Goal: Information Seeking & Learning: Learn about a topic

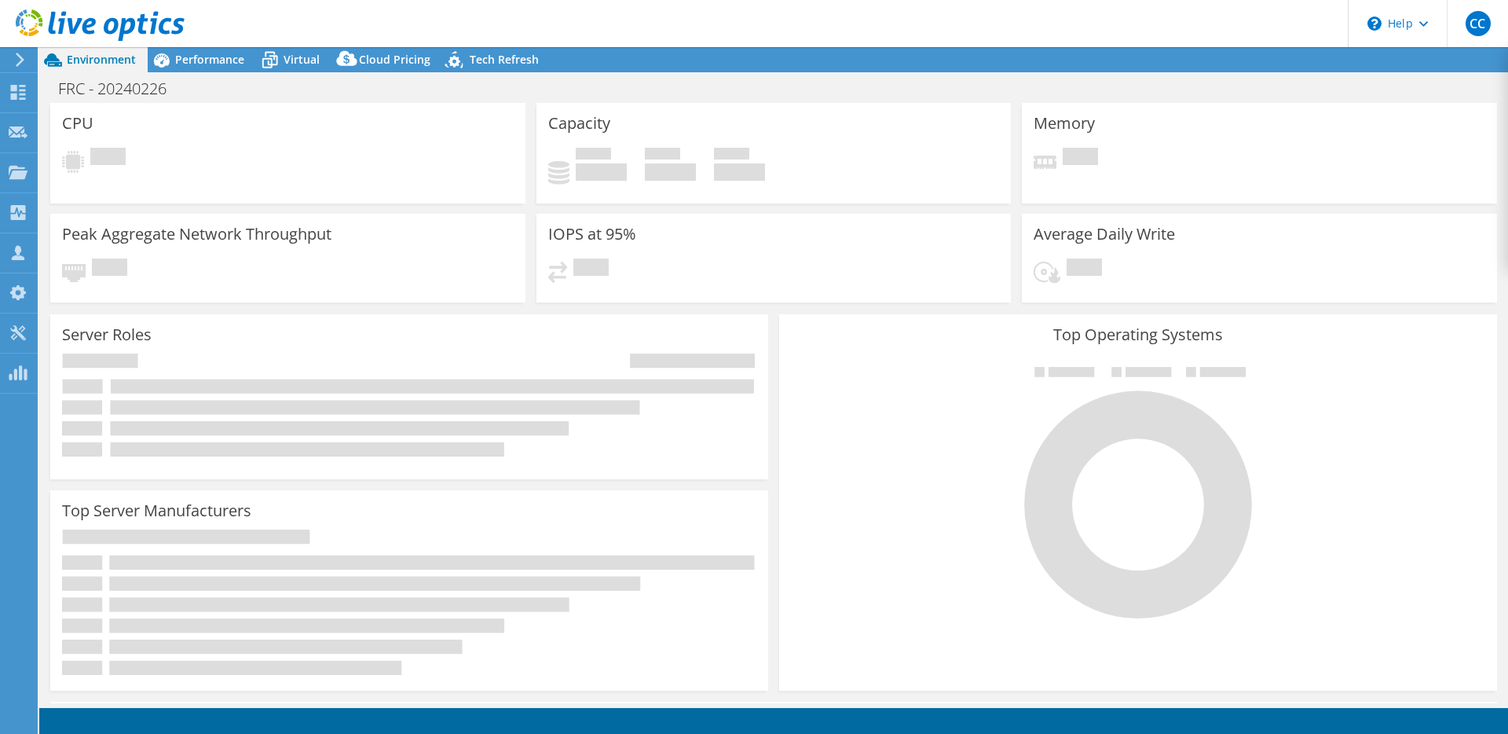
select select "USWest"
select select "USD"
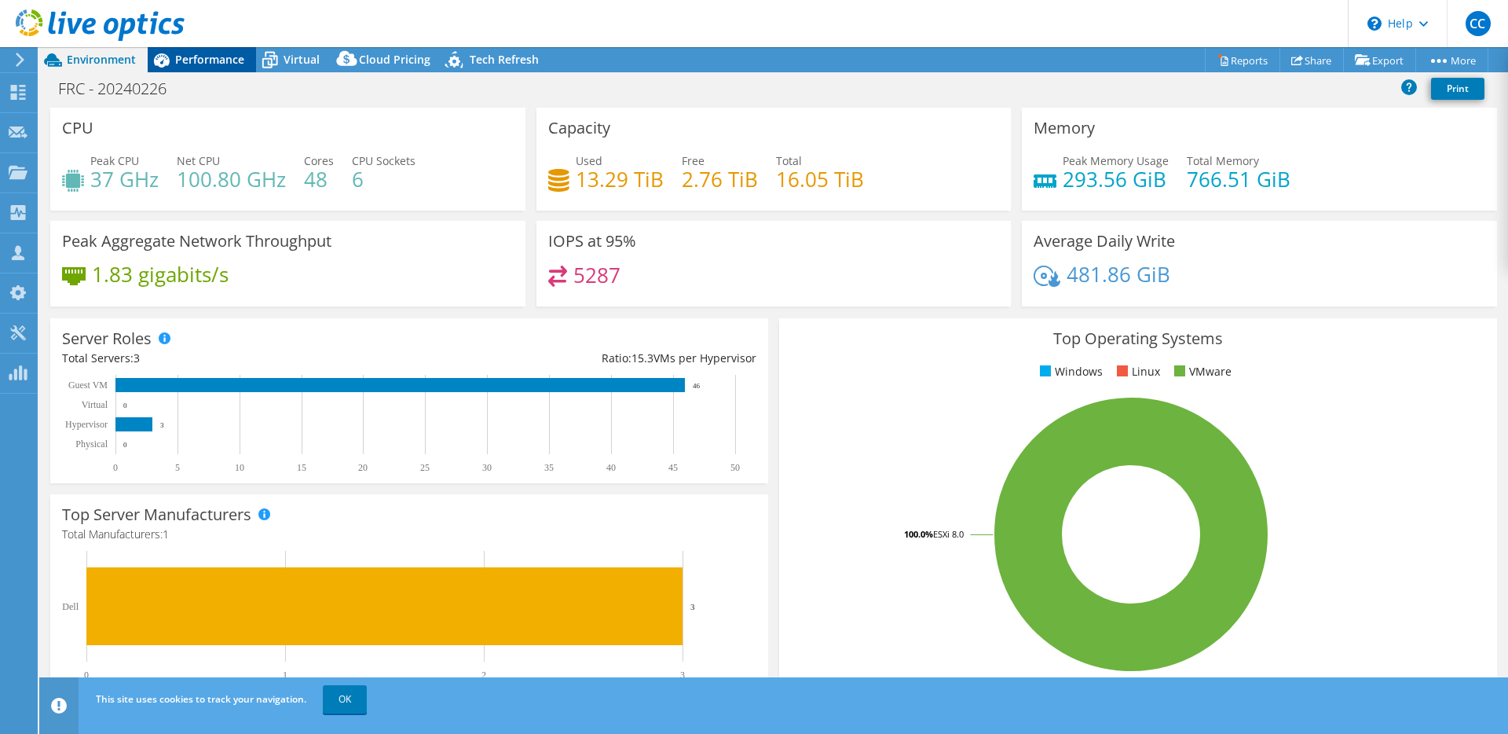
click at [227, 61] on span "Performance" at bounding box center [209, 59] width 69 height 15
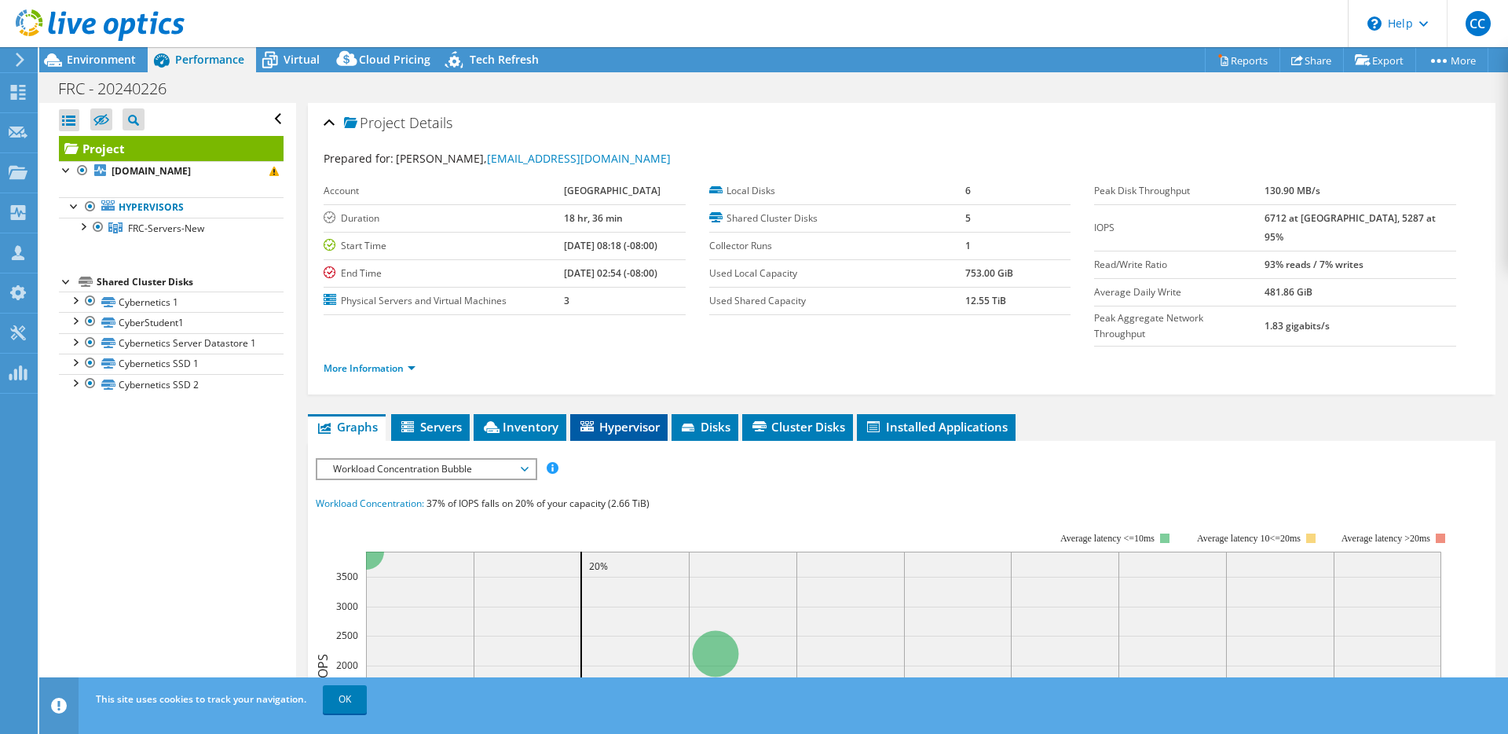
click at [573, 430] on li "Hypervisor" at bounding box center [618, 427] width 97 height 27
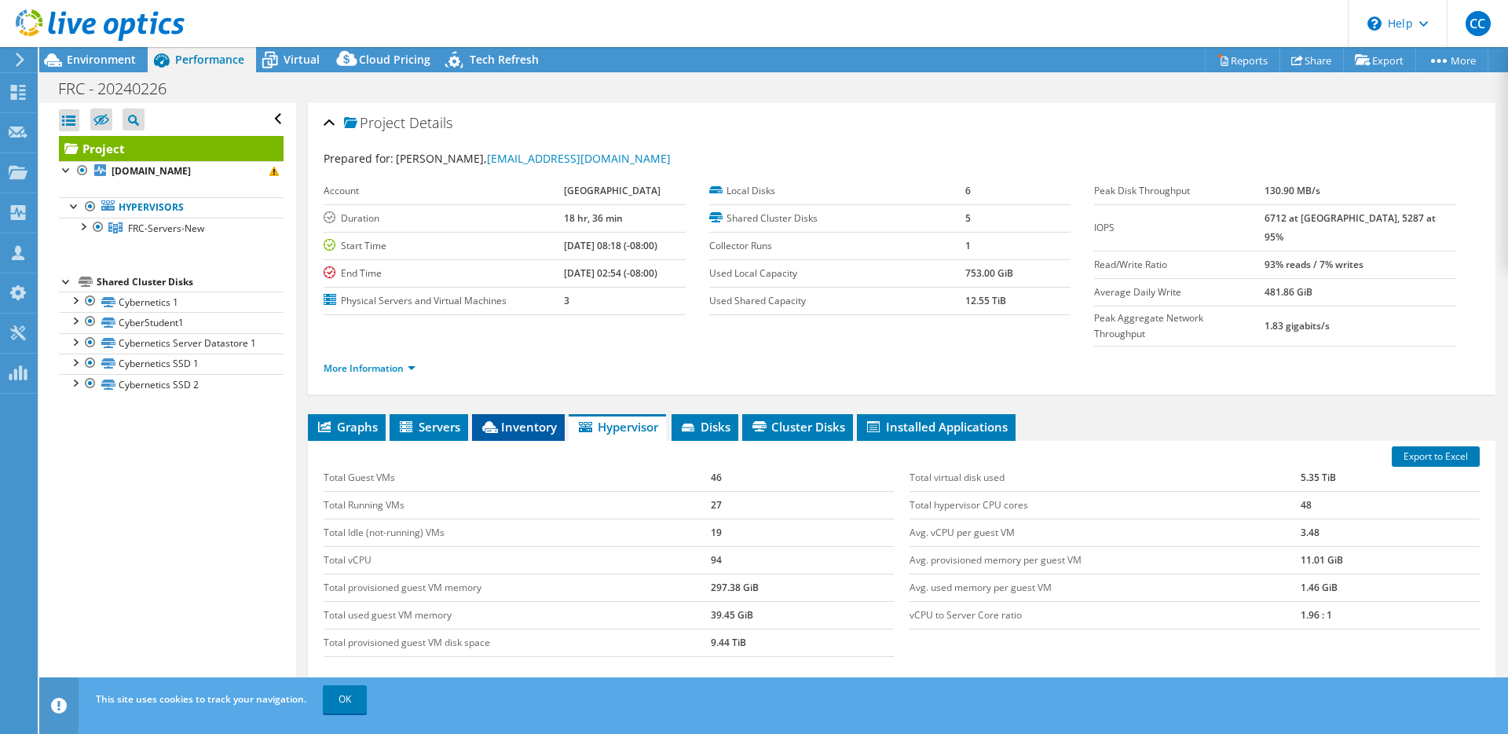
click at [545, 423] on span "Inventory" at bounding box center [518, 427] width 77 height 16
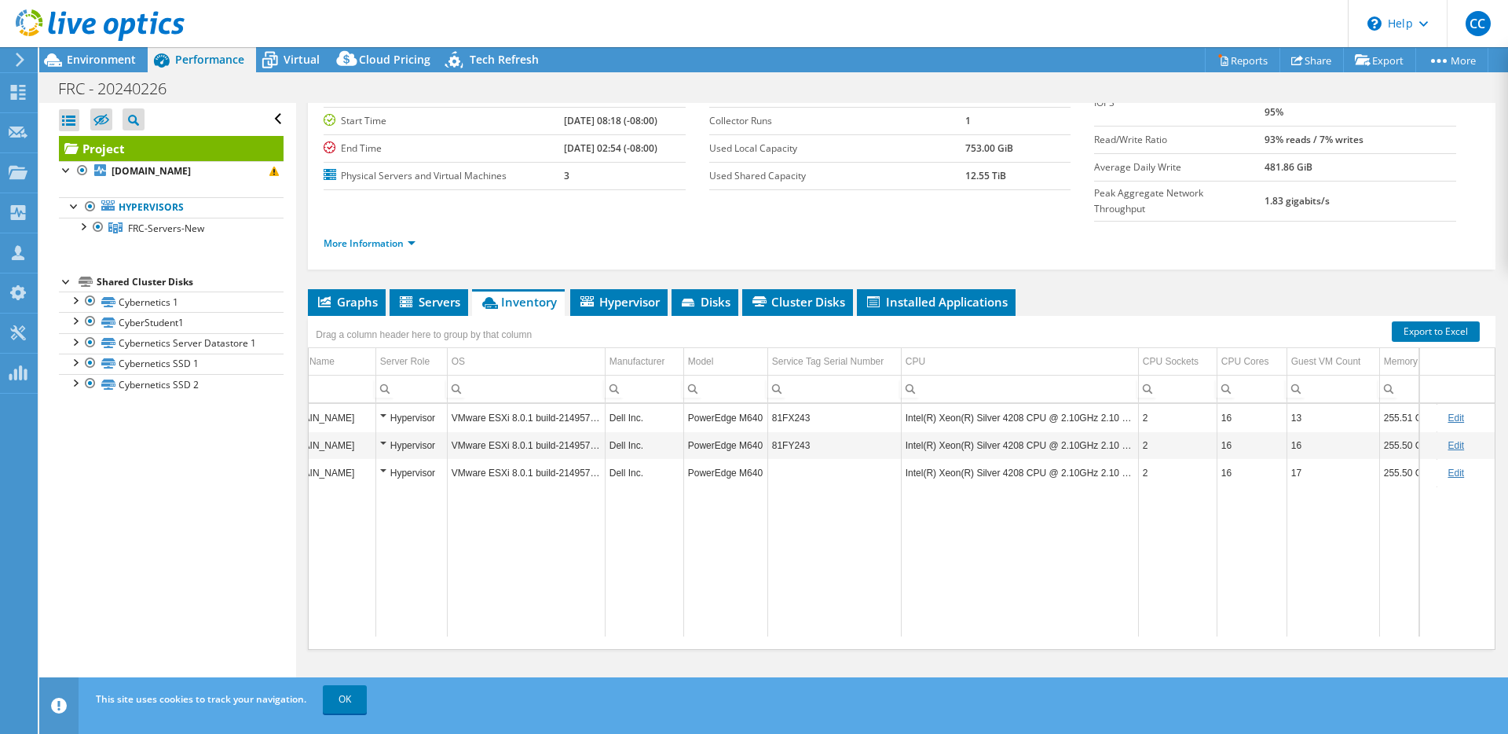
scroll to position [0, 63]
click at [1141, 485] on td "2" at bounding box center [1160, 472] width 79 height 27
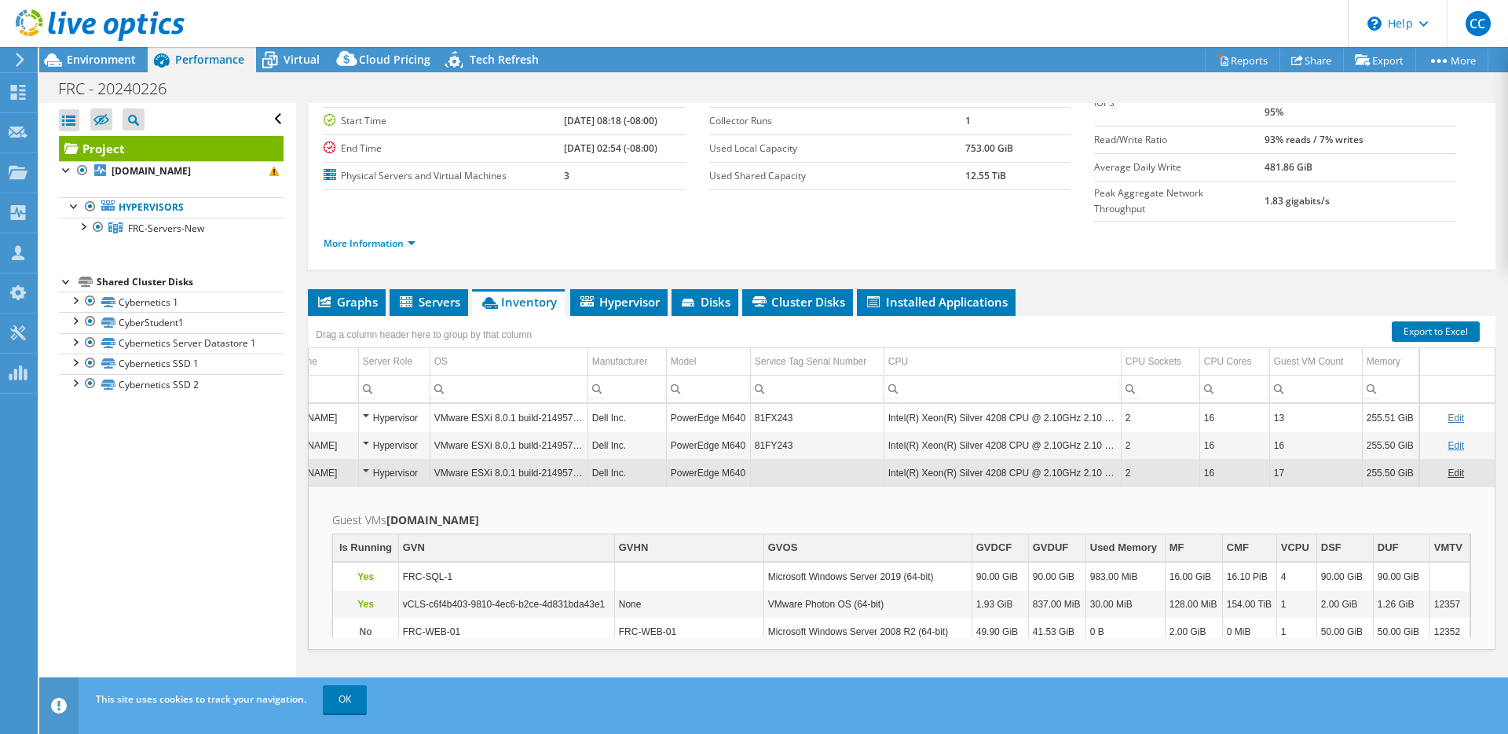
click at [923, 467] on td "Intel(R) Xeon(R) Silver 4208 CPU @ 2.10GHz 2.10 GHz" at bounding box center [1002, 472] width 237 height 27
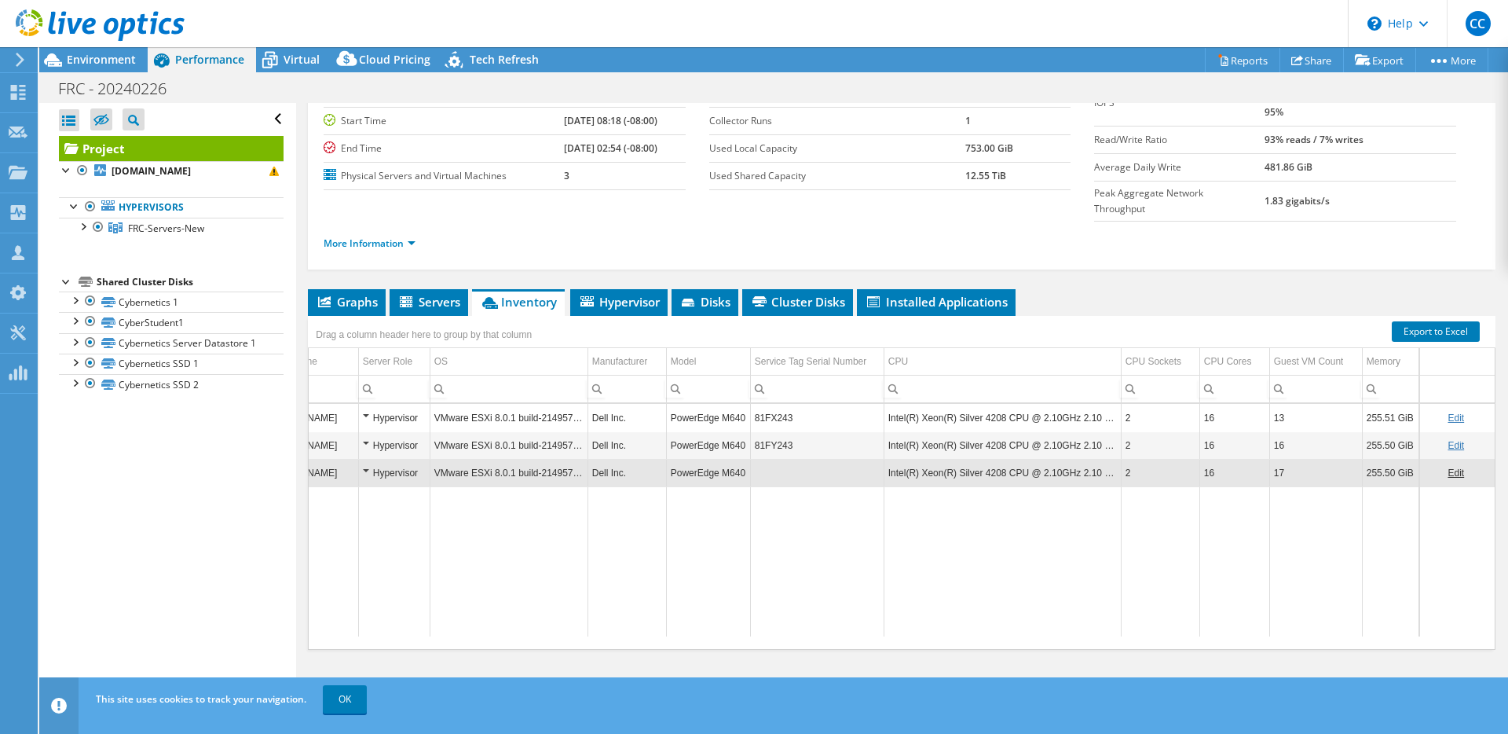
click at [1448, 474] on link "Edit" at bounding box center [1456, 472] width 16 height 11
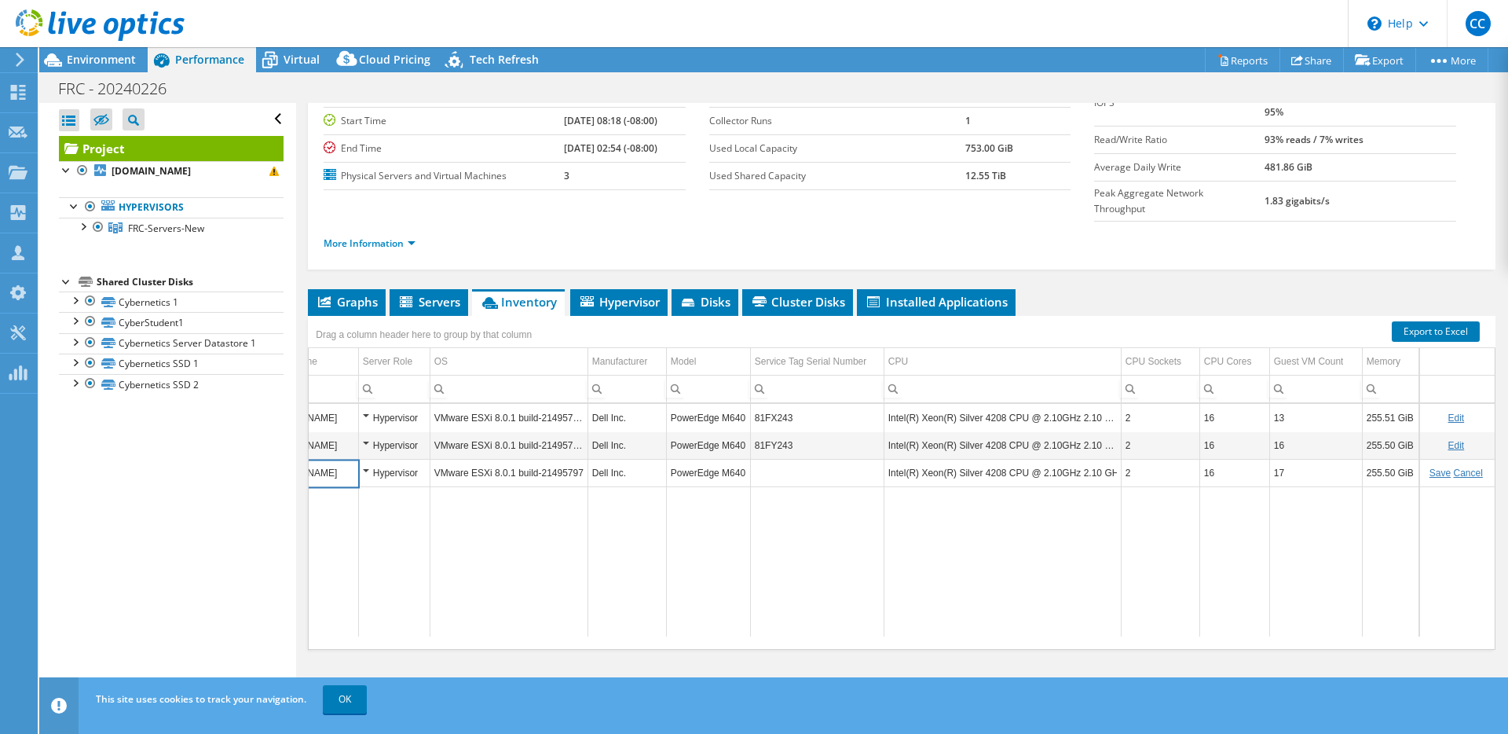
scroll to position [0, 0]
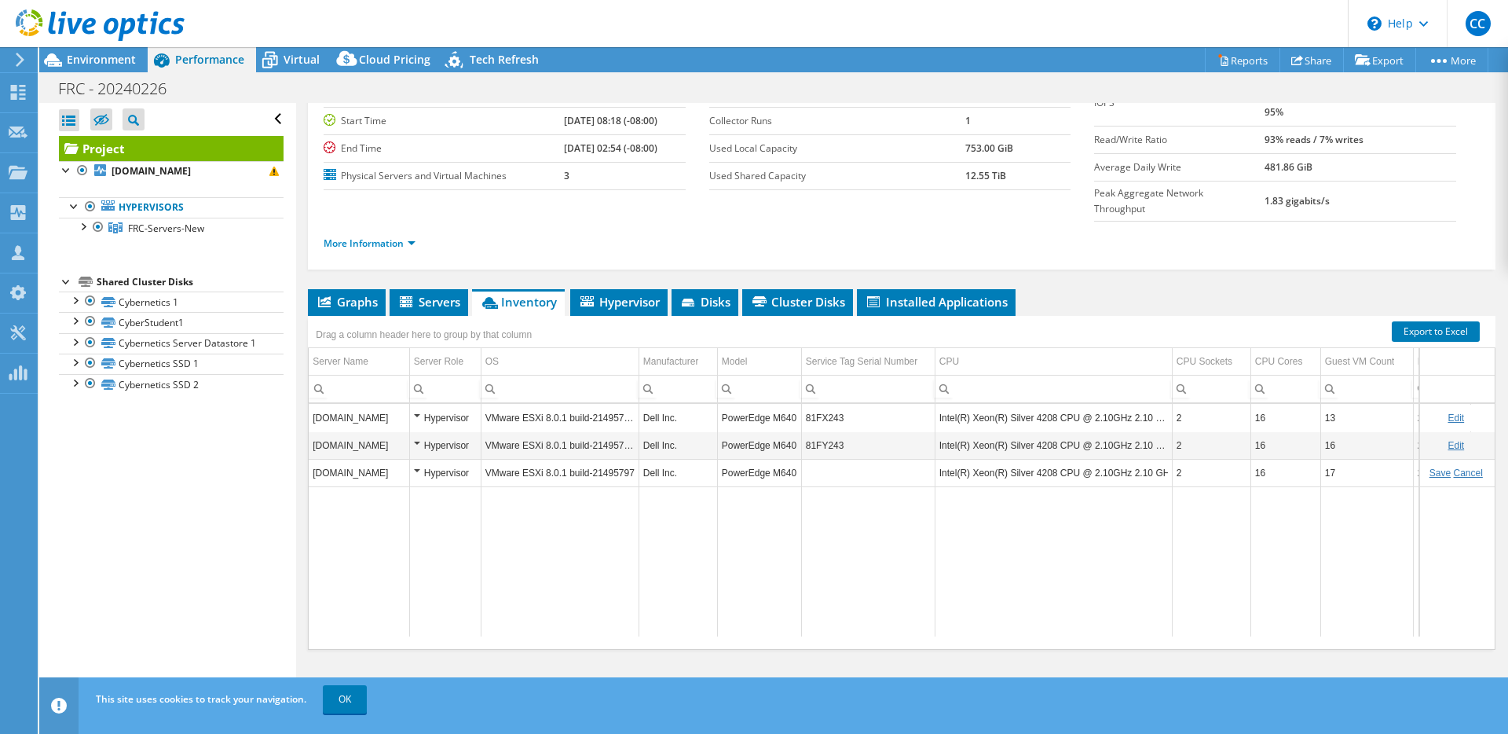
click at [825, 437] on td "81FY243" at bounding box center [868, 444] width 134 height 27
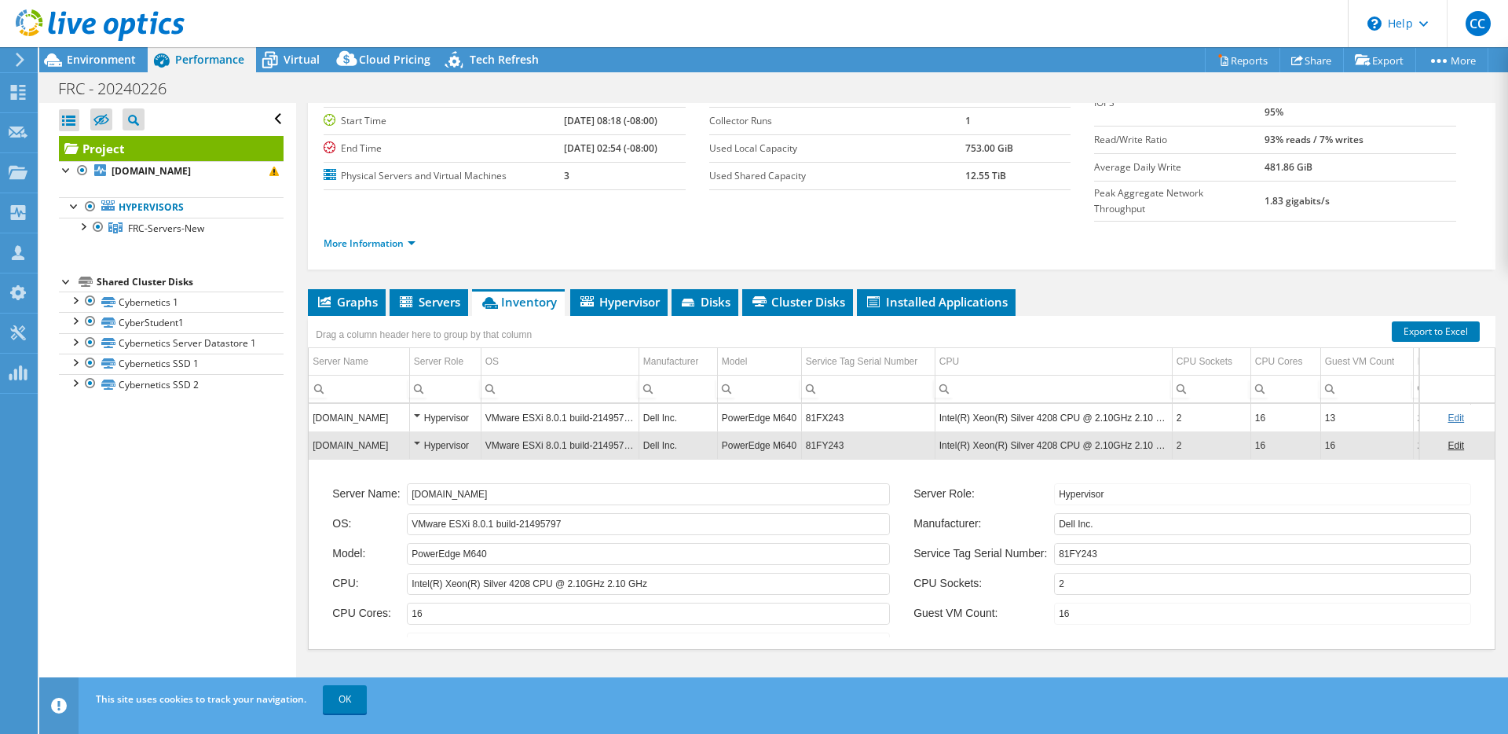
click at [1448, 448] on link "Edit" at bounding box center [1456, 445] width 16 height 11
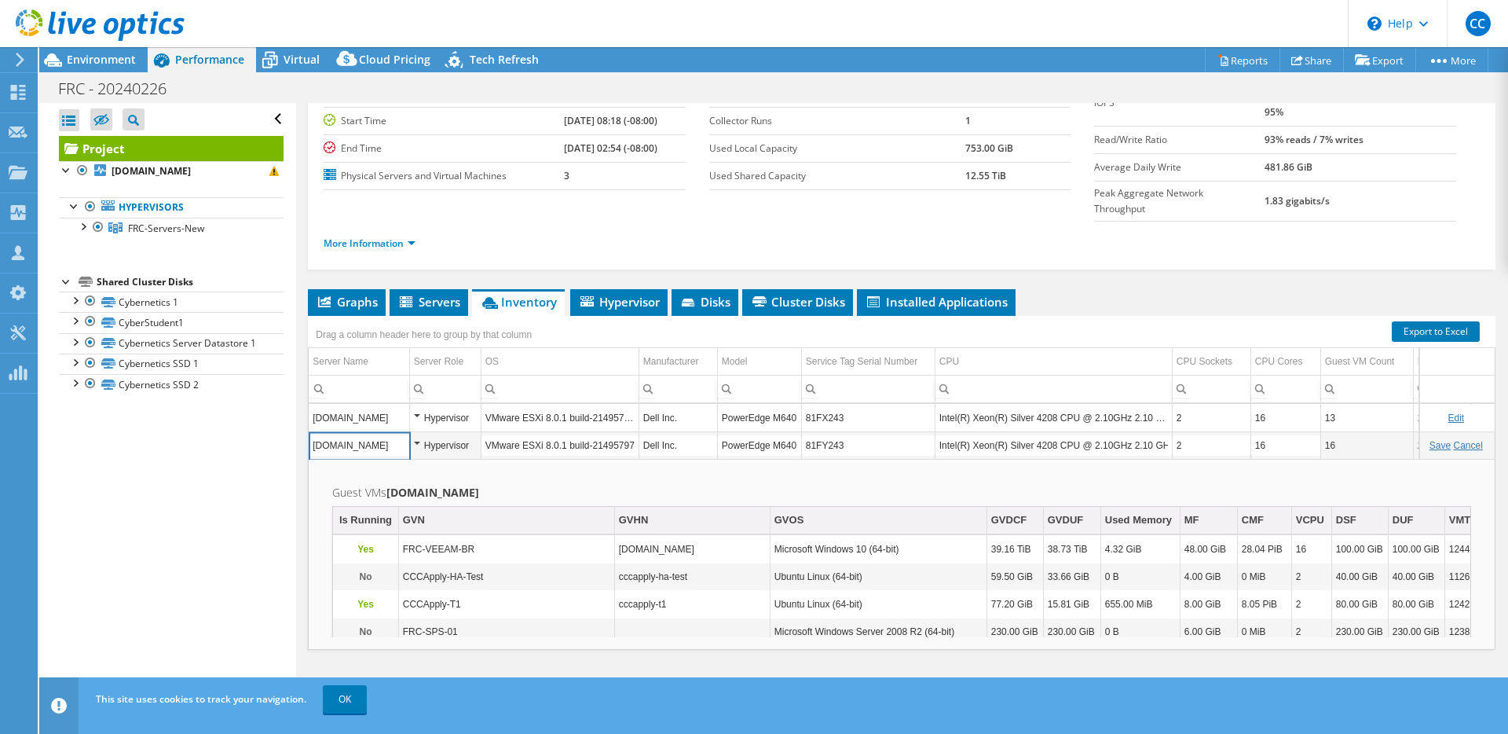
click at [847, 445] on input "81FY243" at bounding box center [868, 445] width 133 height 20
click at [831, 445] on input "81FY243" at bounding box center [868, 445] width 133 height 20
click at [1457, 445] on link "Cancel" at bounding box center [1468, 445] width 29 height 11
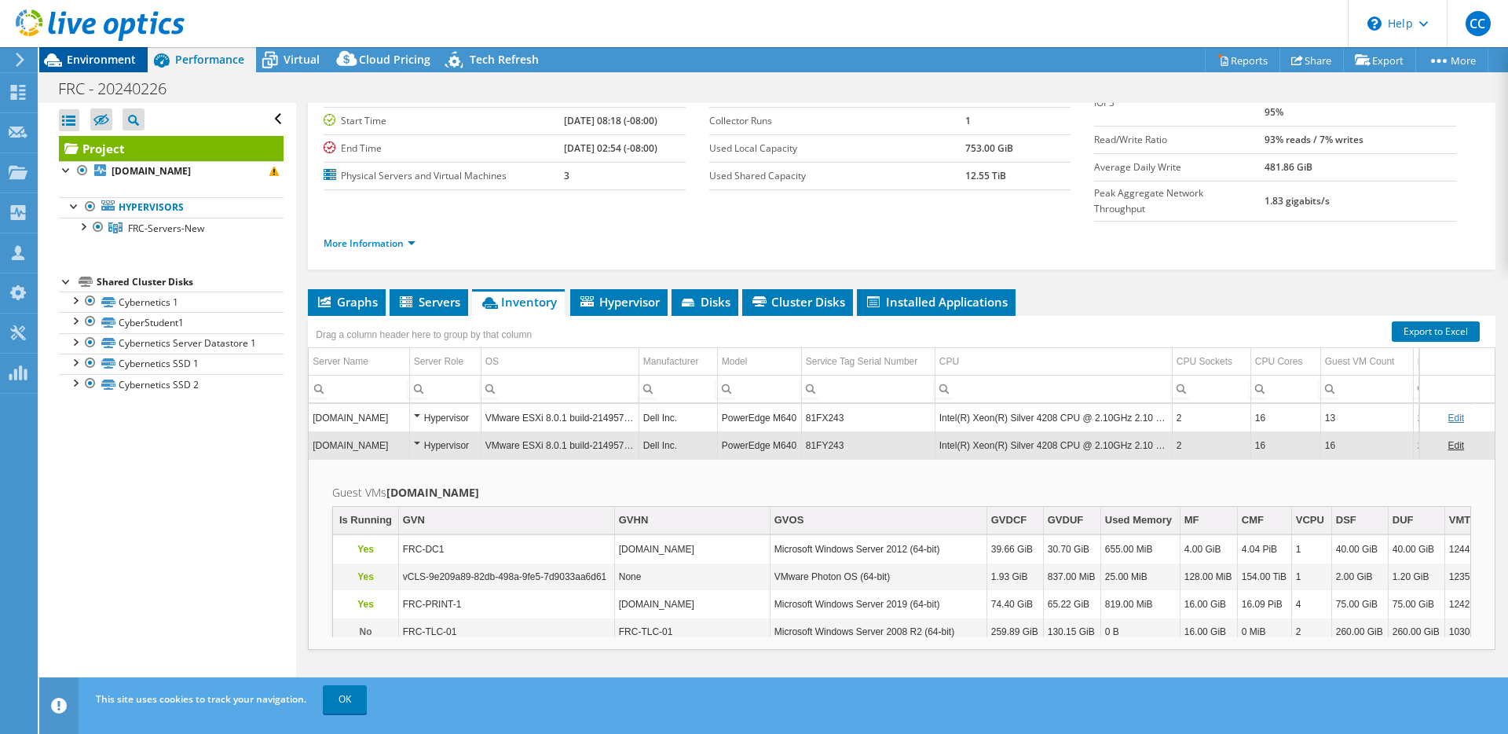
click at [117, 65] on span "Environment" at bounding box center [101, 59] width 69 height 15
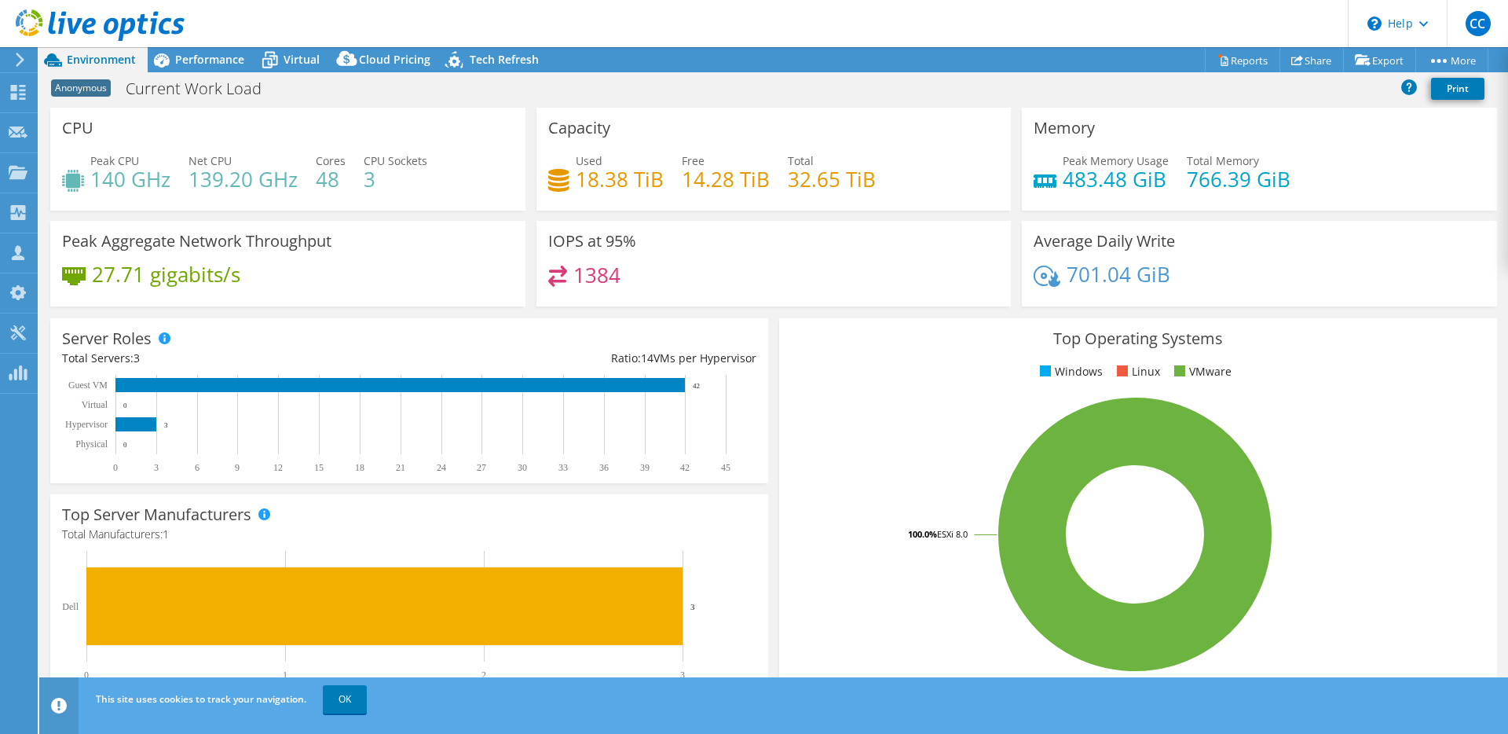
scroll to position [3, 0]
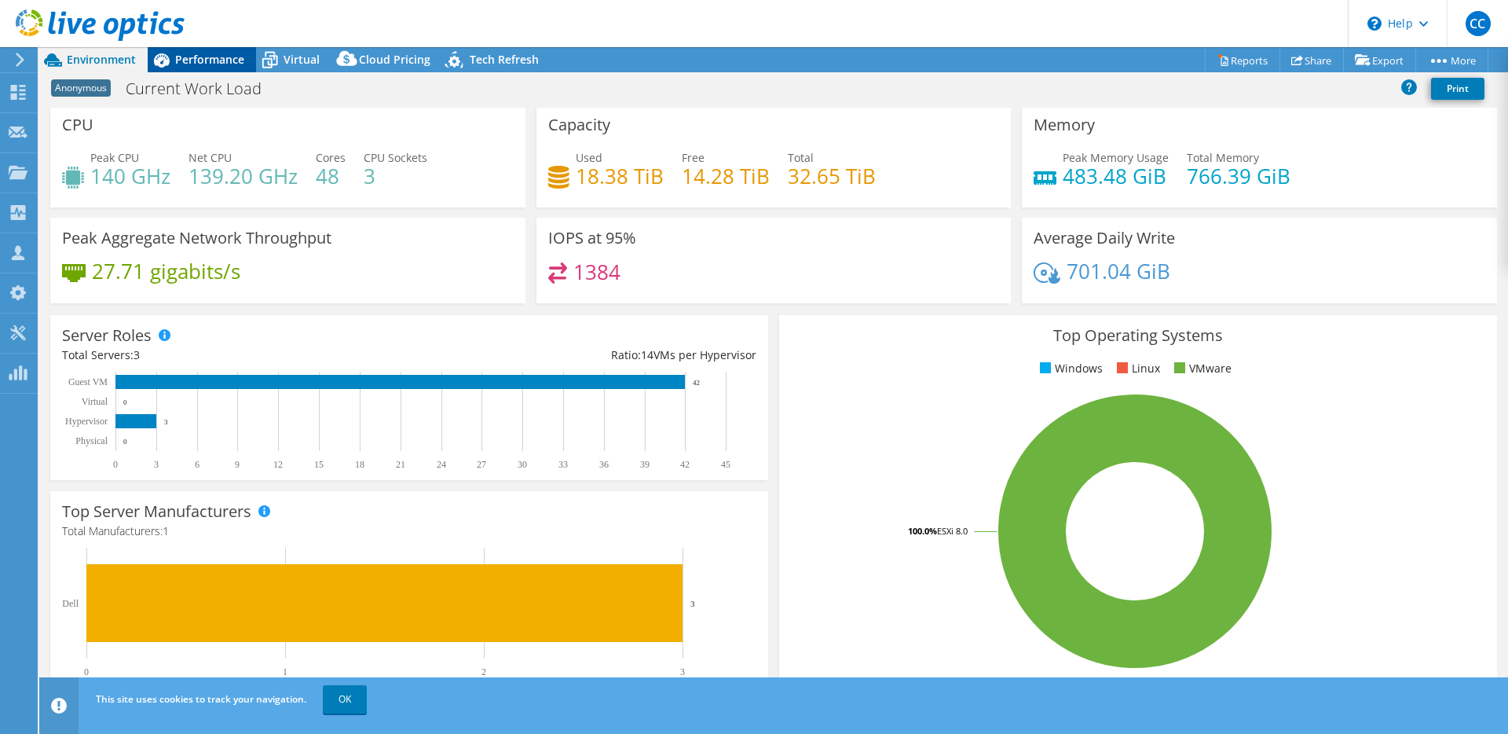
click at [212, 62] on span "Performance" at bounding box center [209, 59] width 69 height 15
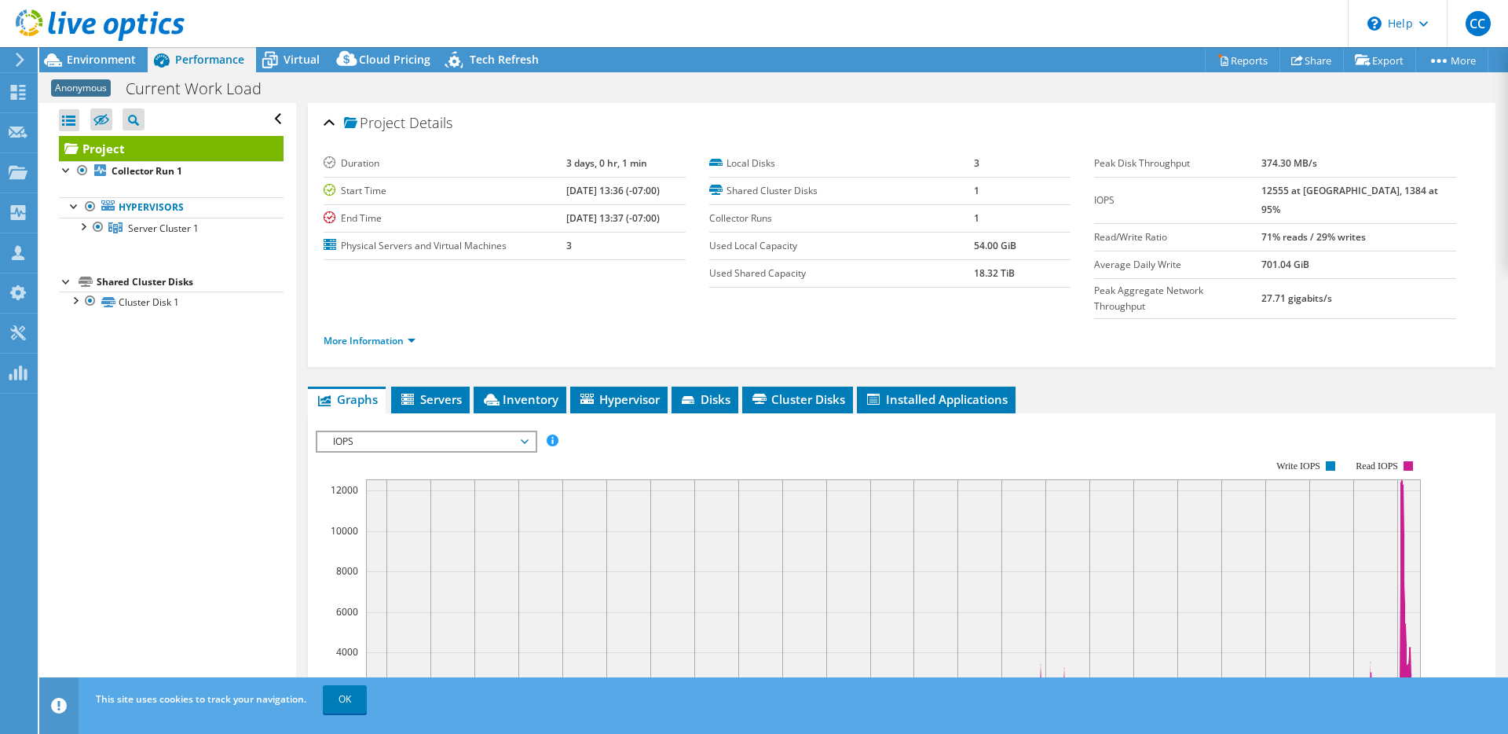
scroll to position [0, 0]
click at [511, 386] on li "Inventory" at bounding box center [520, 399] width 93 height 27
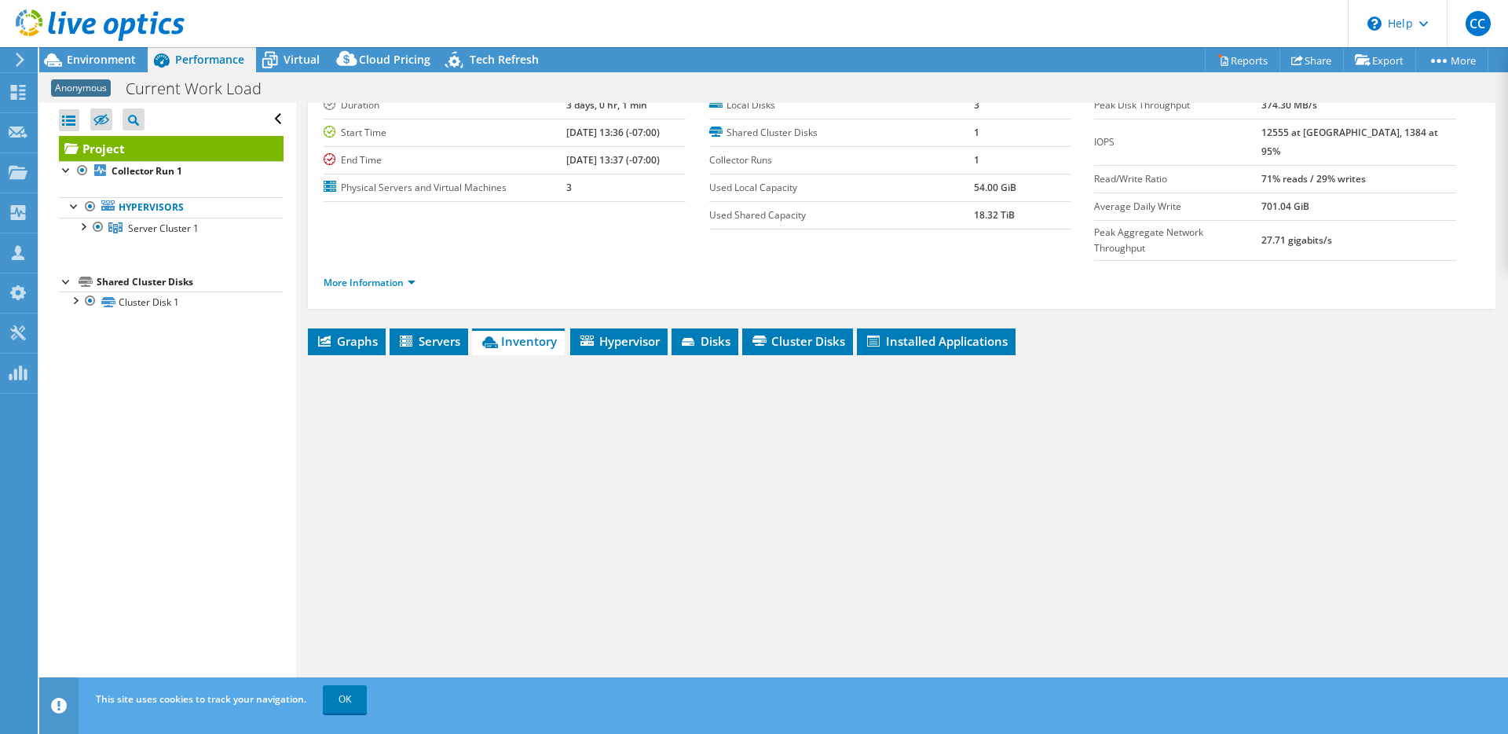
scroll to position [72, 0]
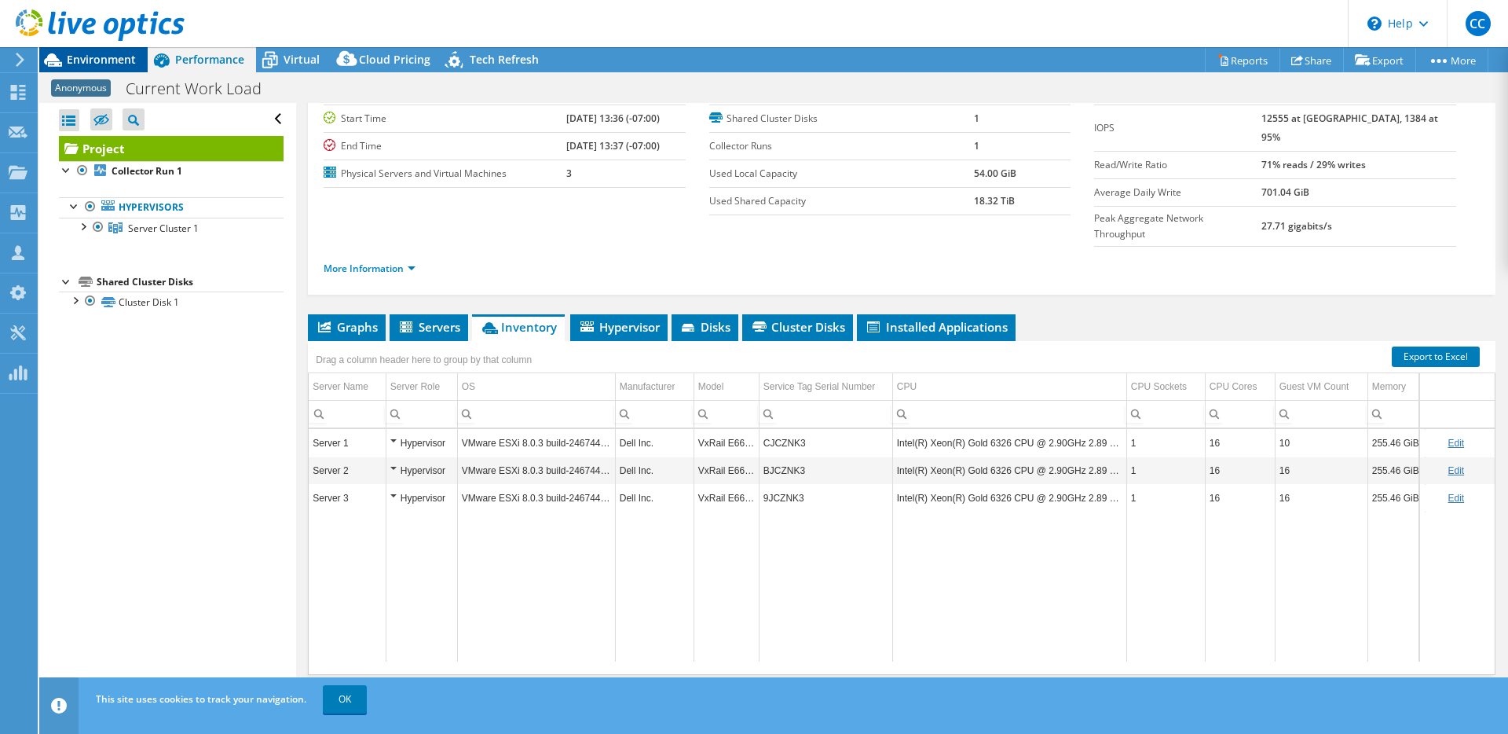
click at [125, 64] on span "Environment" at bounding box center [101, 59] width 69 height 15
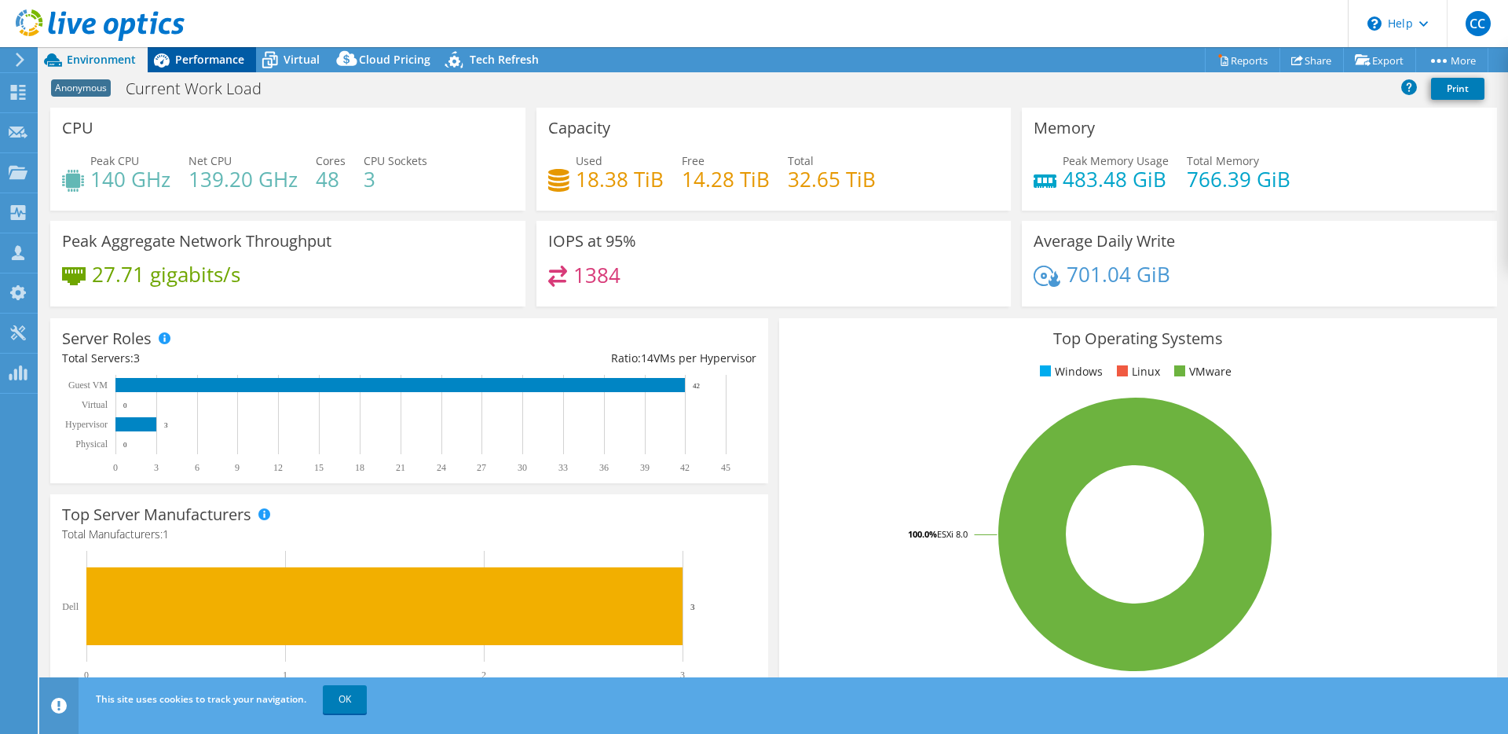
click at [187, 60] on span "Performance" at bounding box center [209, 59] width 69 height 15
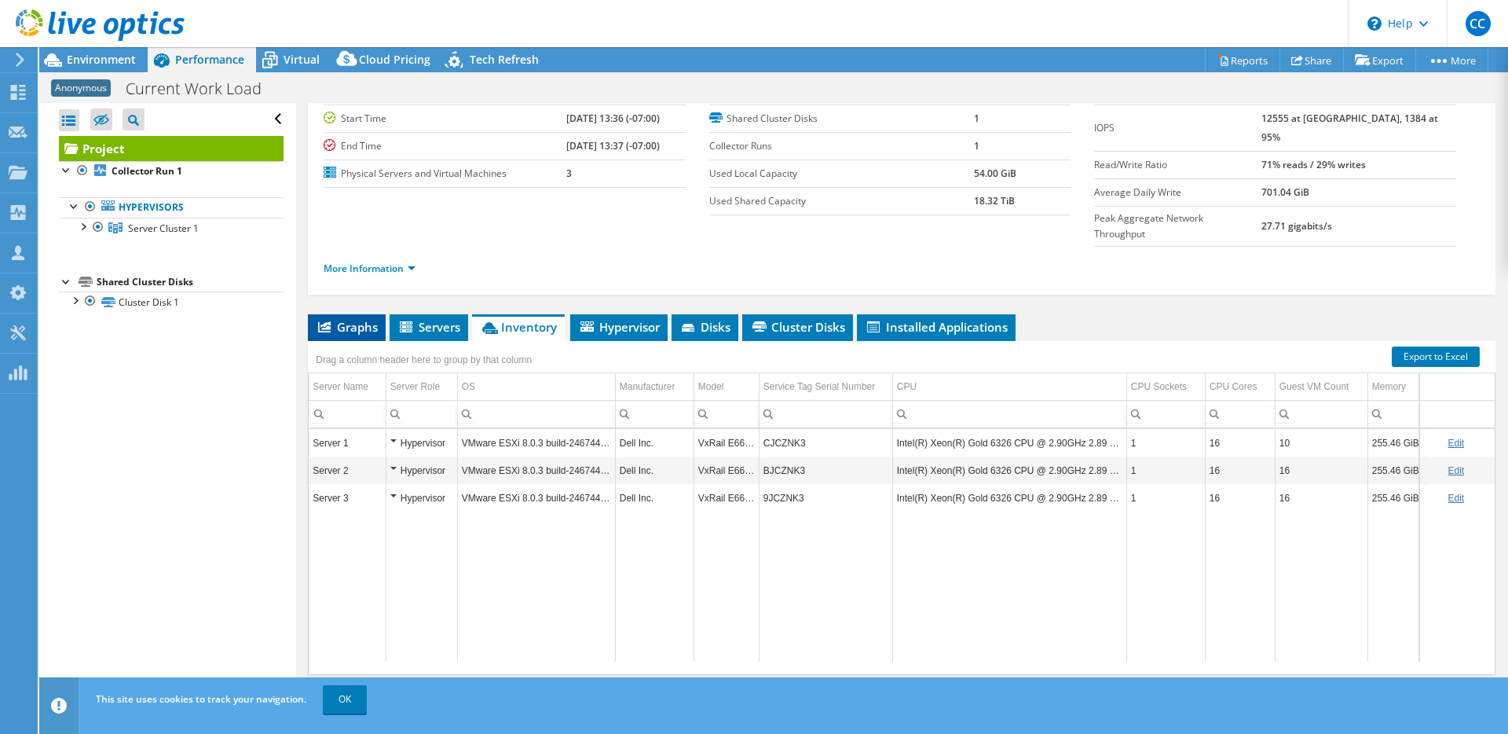
click at [348, 319] on span "Graphs" at bounding box center [347, 327] width 62 height 16
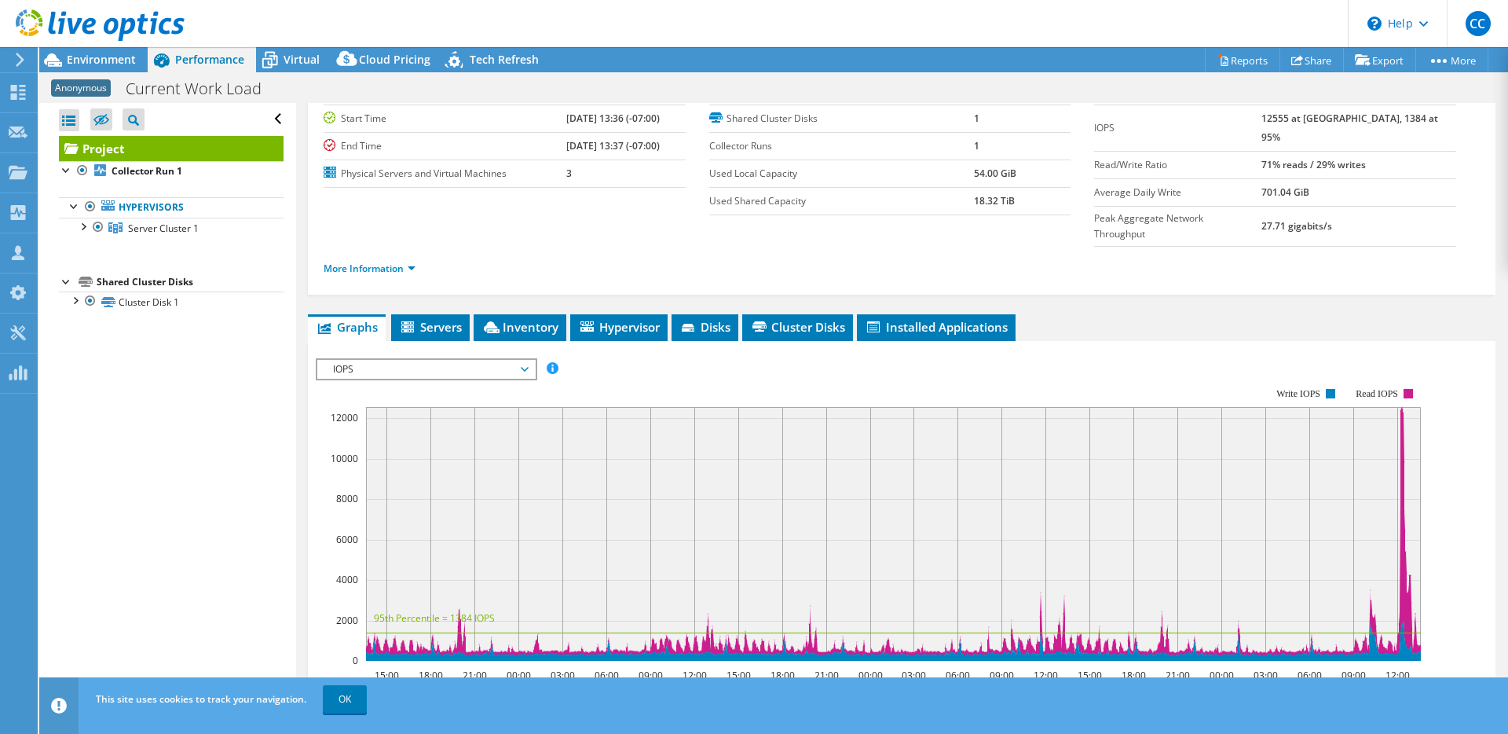
click at [419, 360] on span "IOPS" at bounding box center [426, 369] width 202 height 19
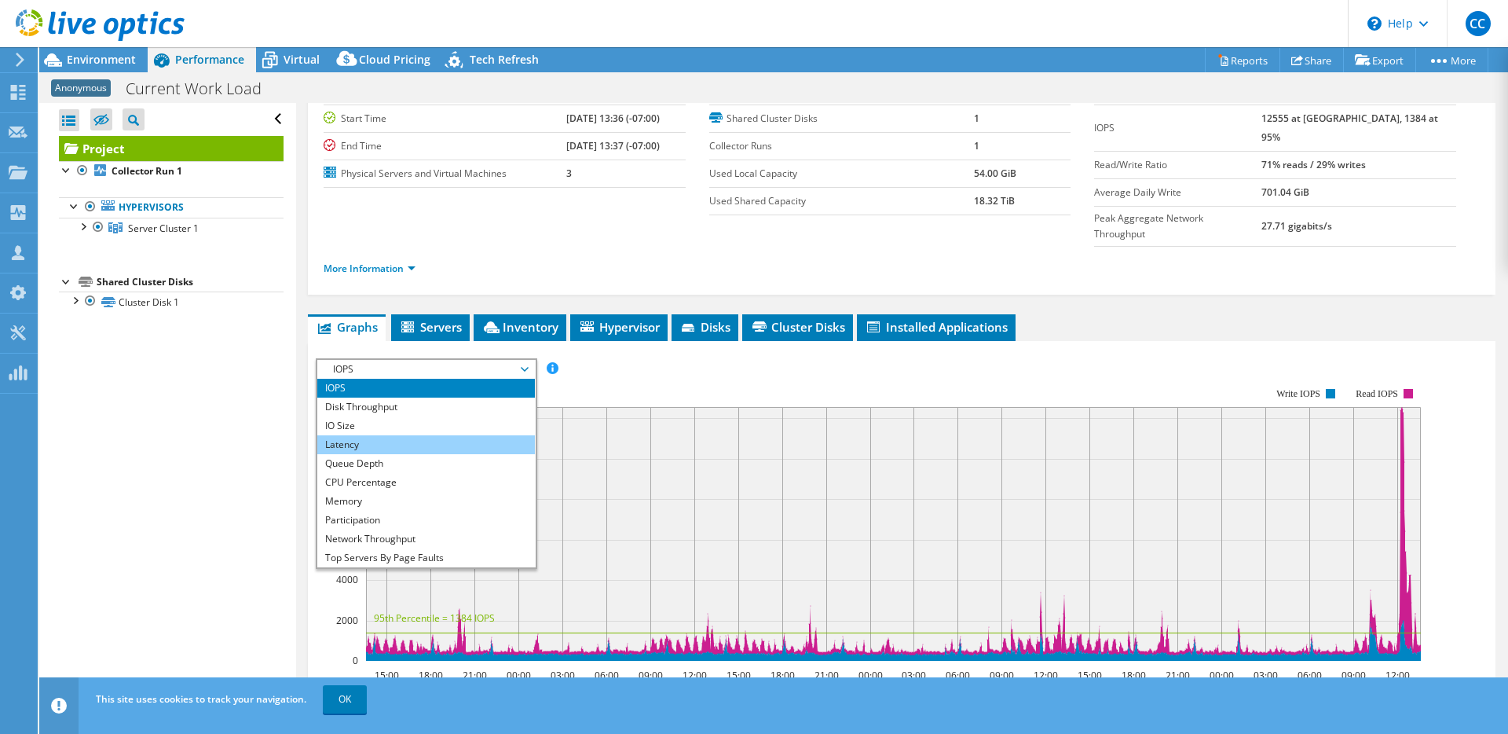
click at [416, 435] on li "Latency" at bounding box center [426, 444] width 218 height 19
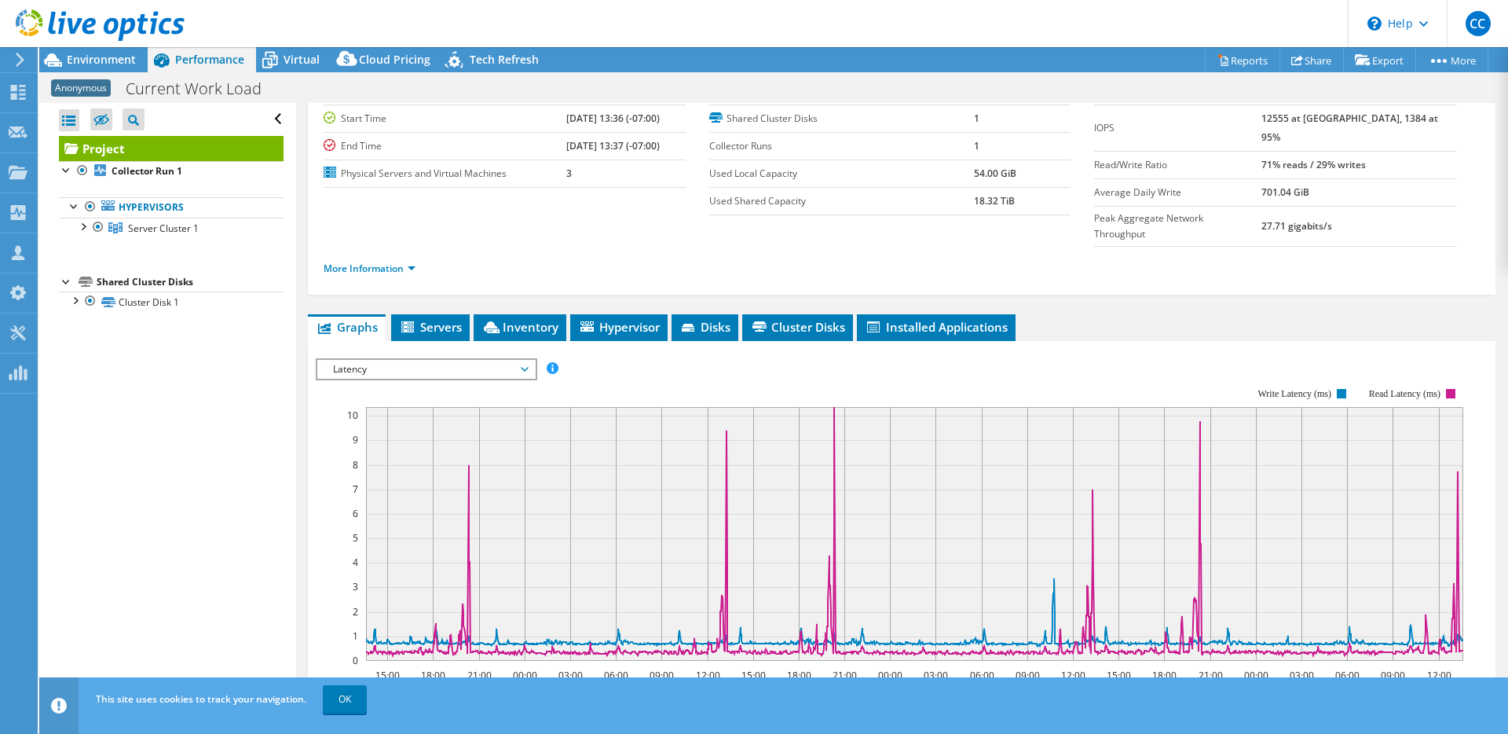
click at [443, 360] on span "Latency" at bounding box center [426, 369] width 202 height 19
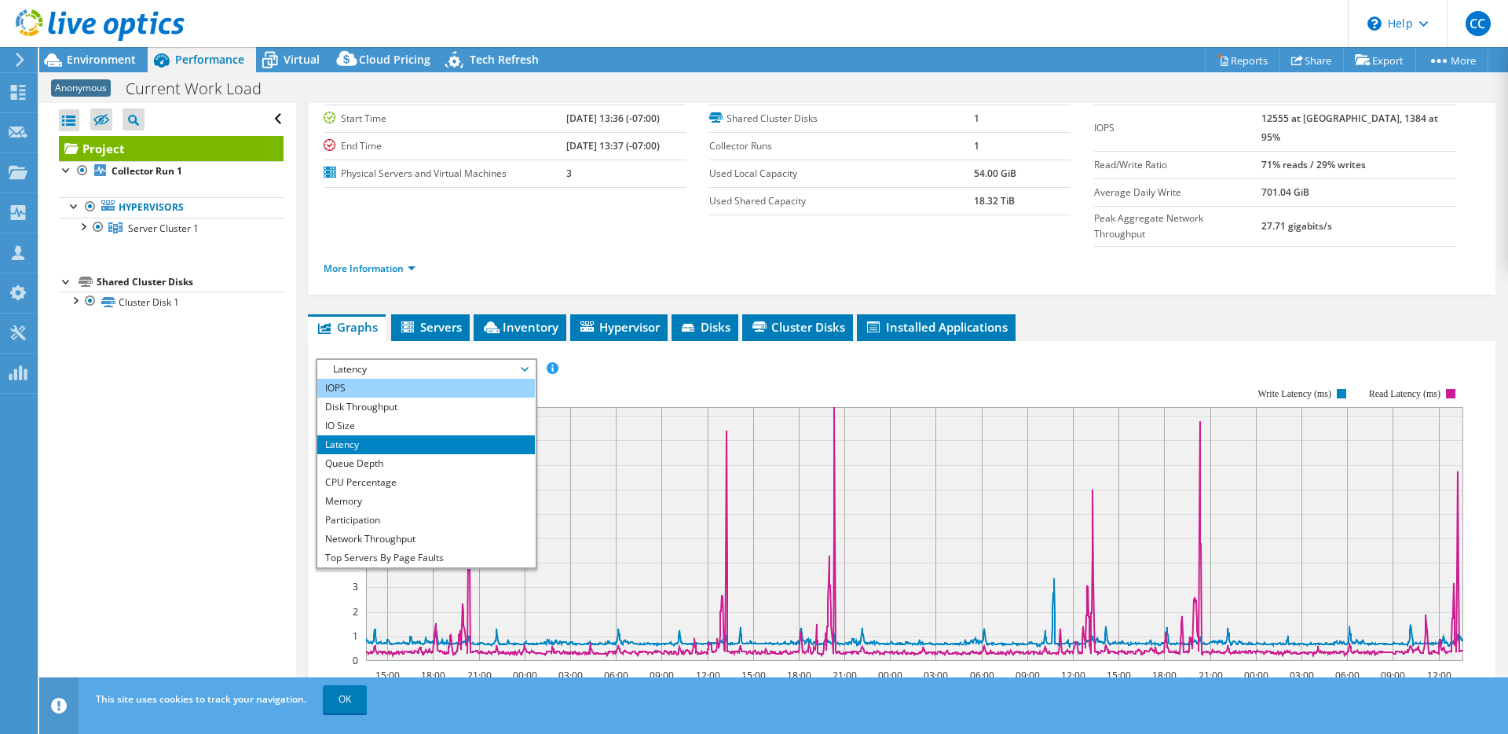
click at [438, 379] on li "IOPS" at bounding box center [426, 388] width 218 height 19
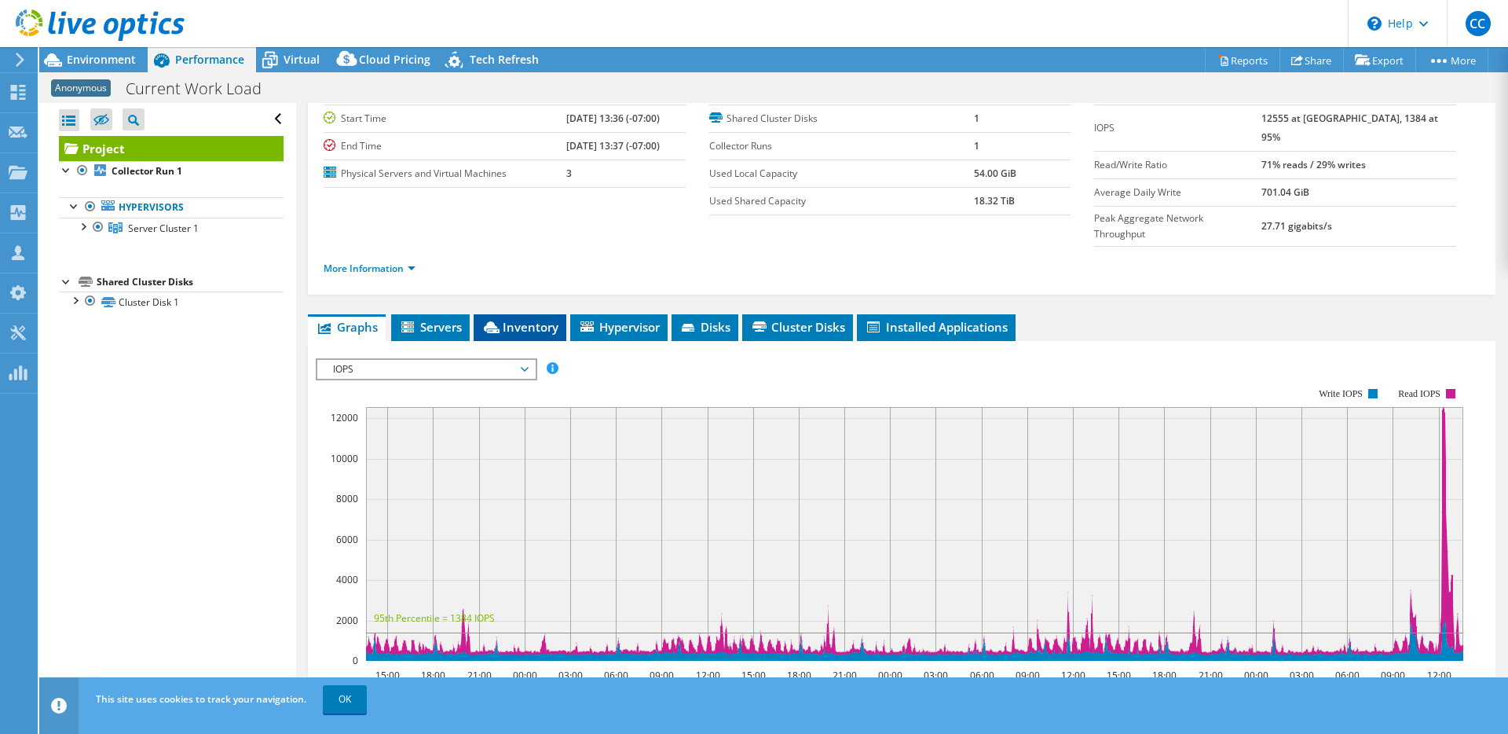
click at [522, 319] on span "Inventory" at bounding box center [519, 327] width 77 height 16
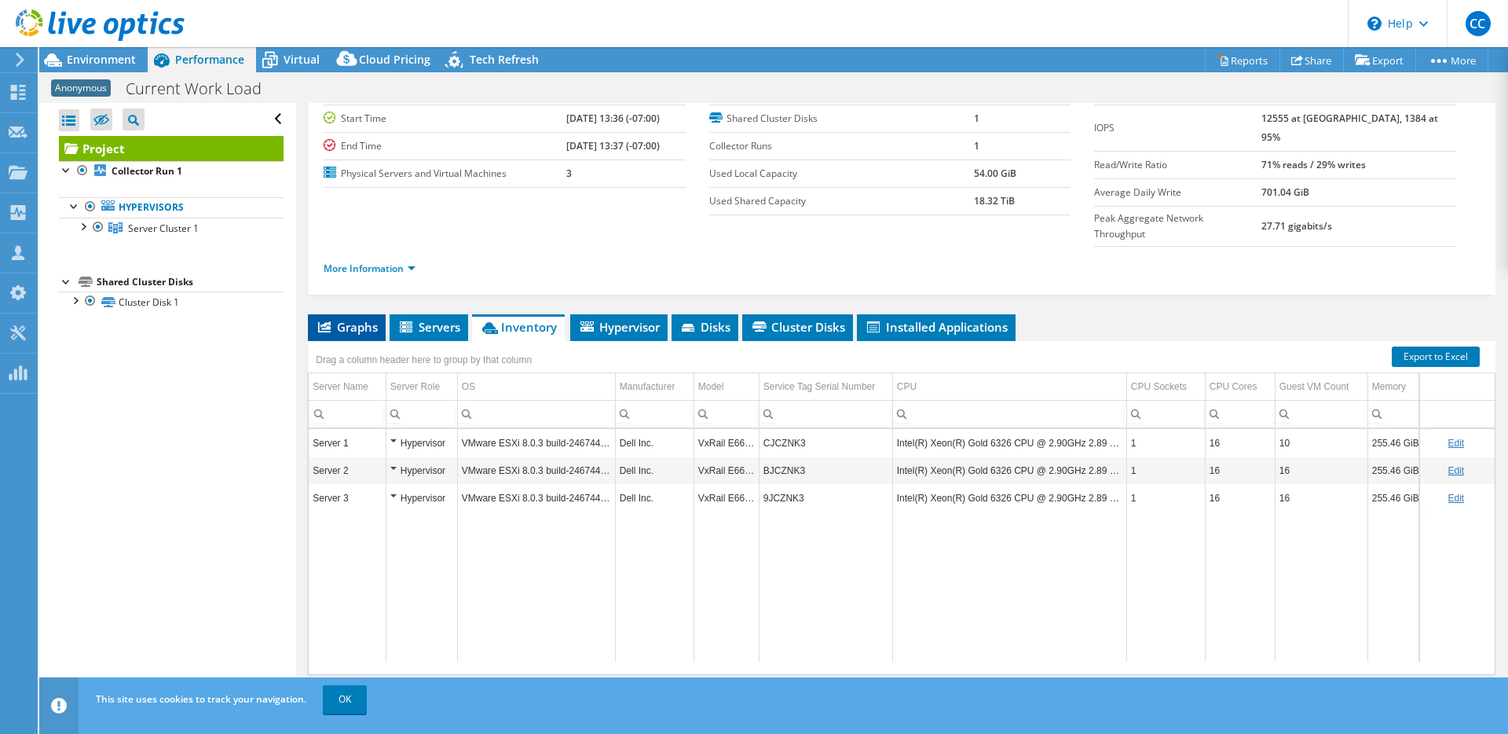
click at [377, 319] on span "Graphs" at bounding box center [347, 327] width 62 height 16
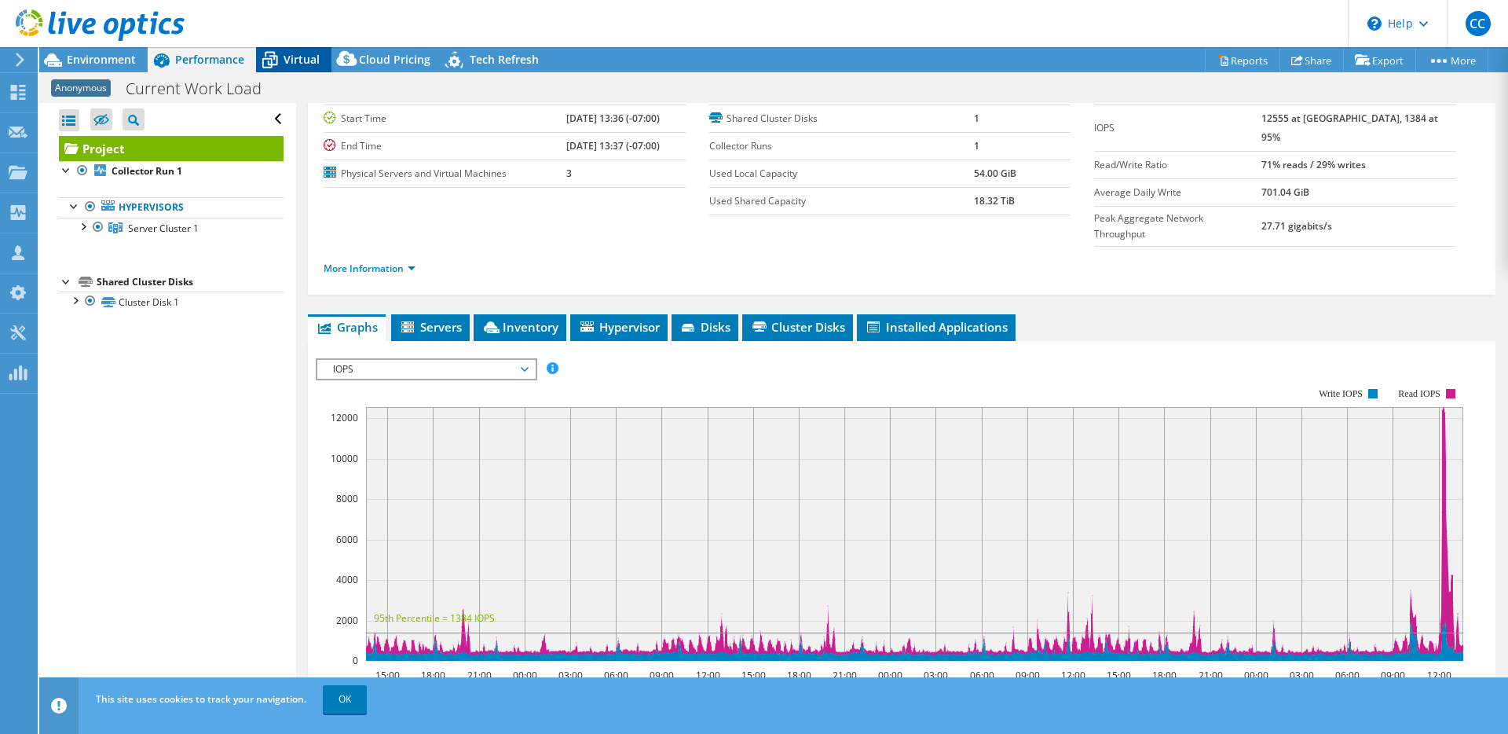
click at [298, 57] on span "Virtual" at bounding box center [302, 59] width 36 height 15
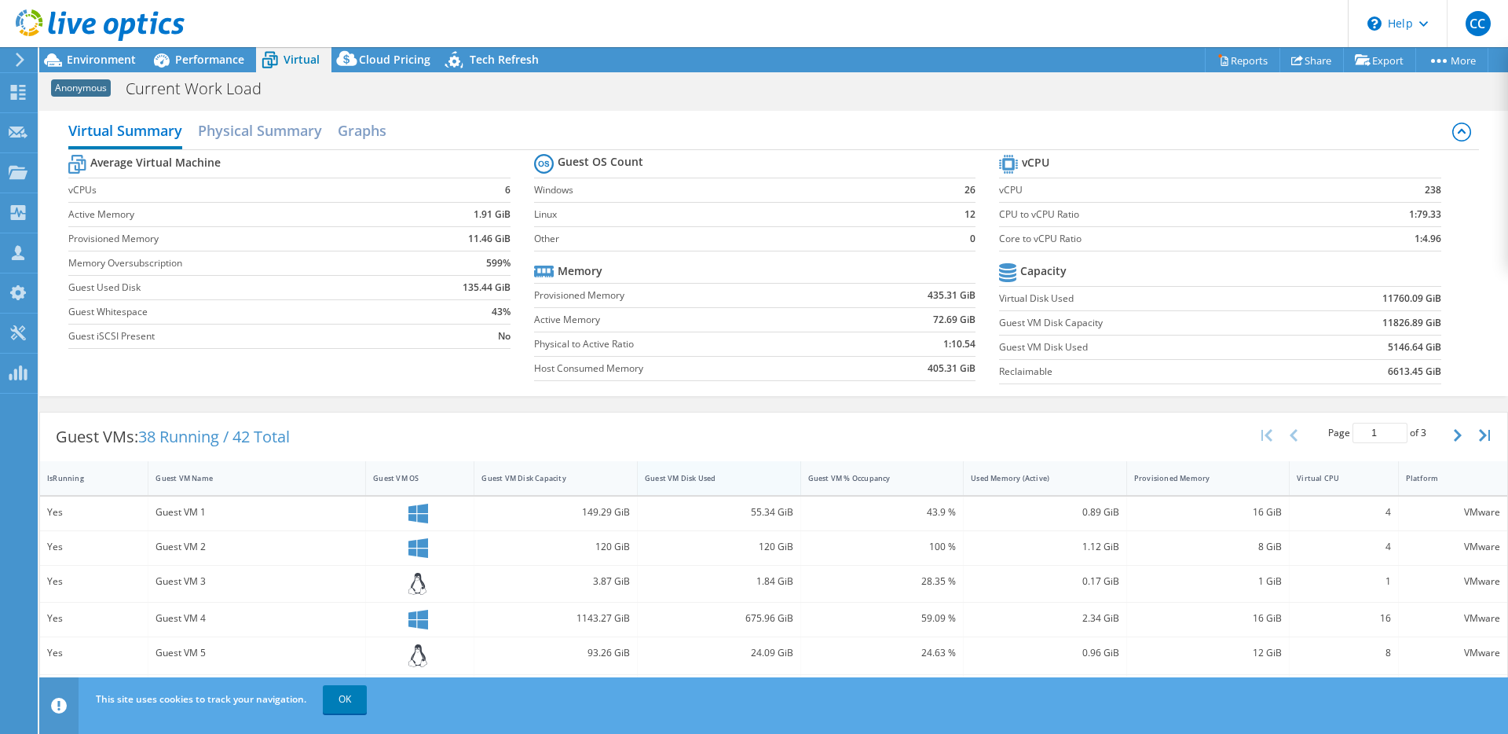
click at [704, 483] on div "Guest VM Disk Used" at bounding box center [710, 478] width 144 height 24
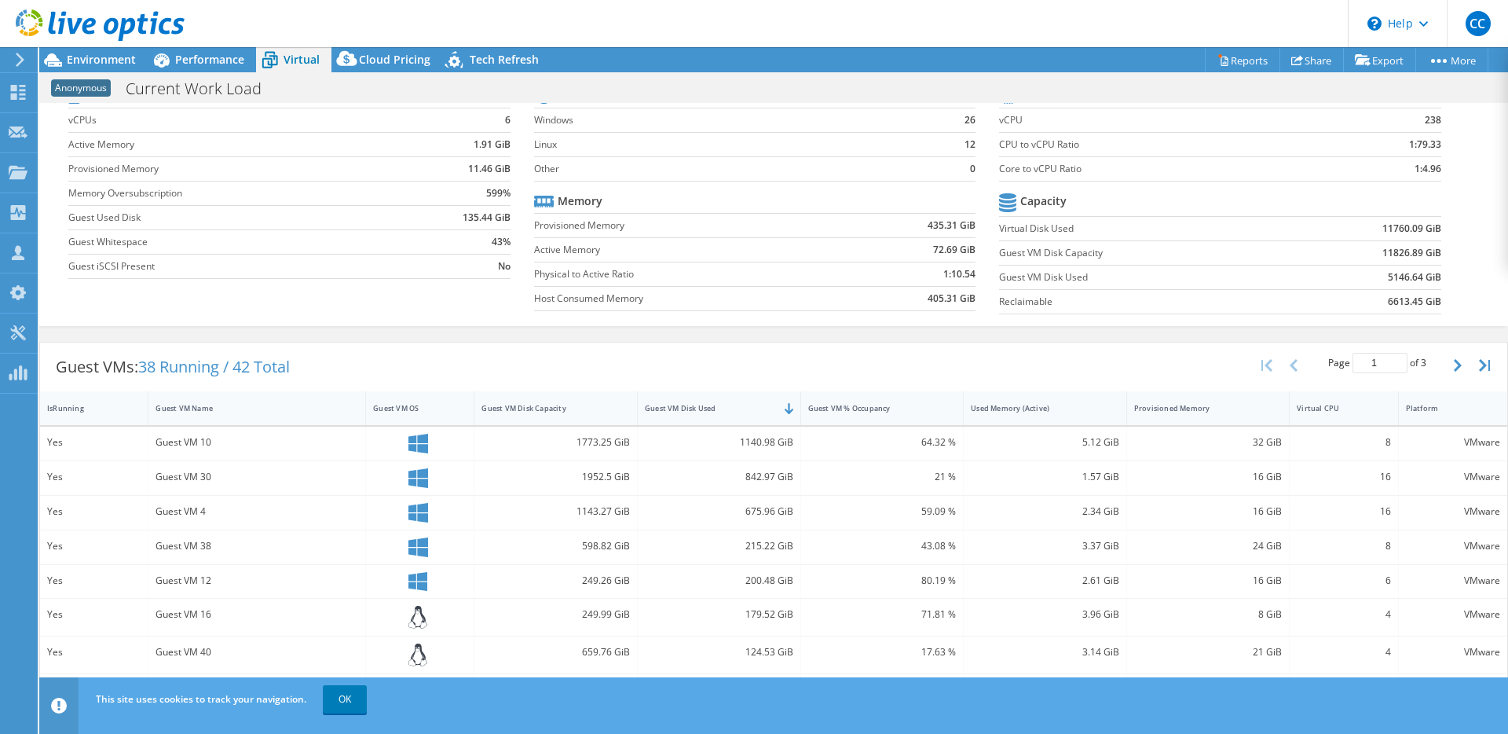
scroll to position [0, 0]
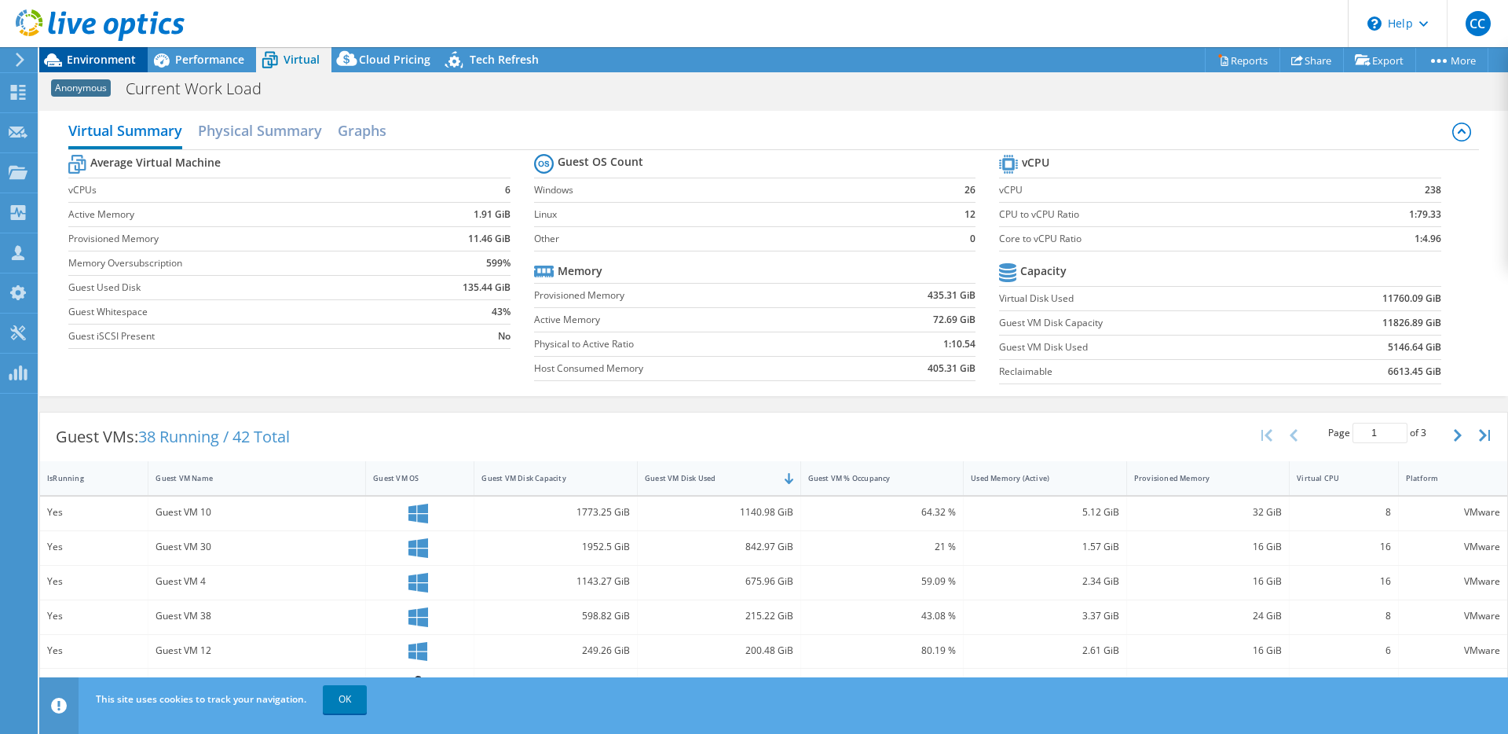
click at [118, 61] on span "Environment" at bounding box center [101, 59] width 69 height 15
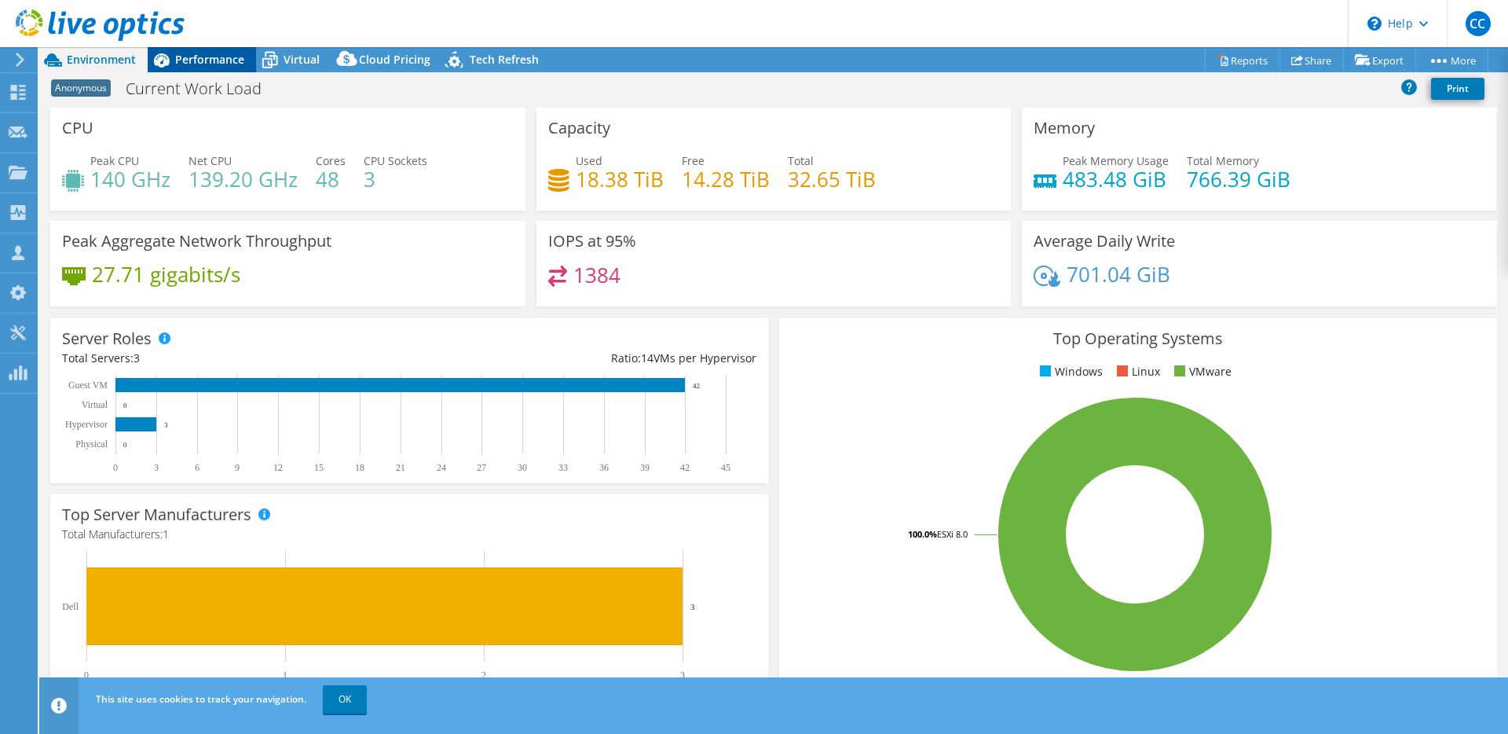
click at [221, 62] on span "Performance" at bounding box center [209, 59] width 69 height 15
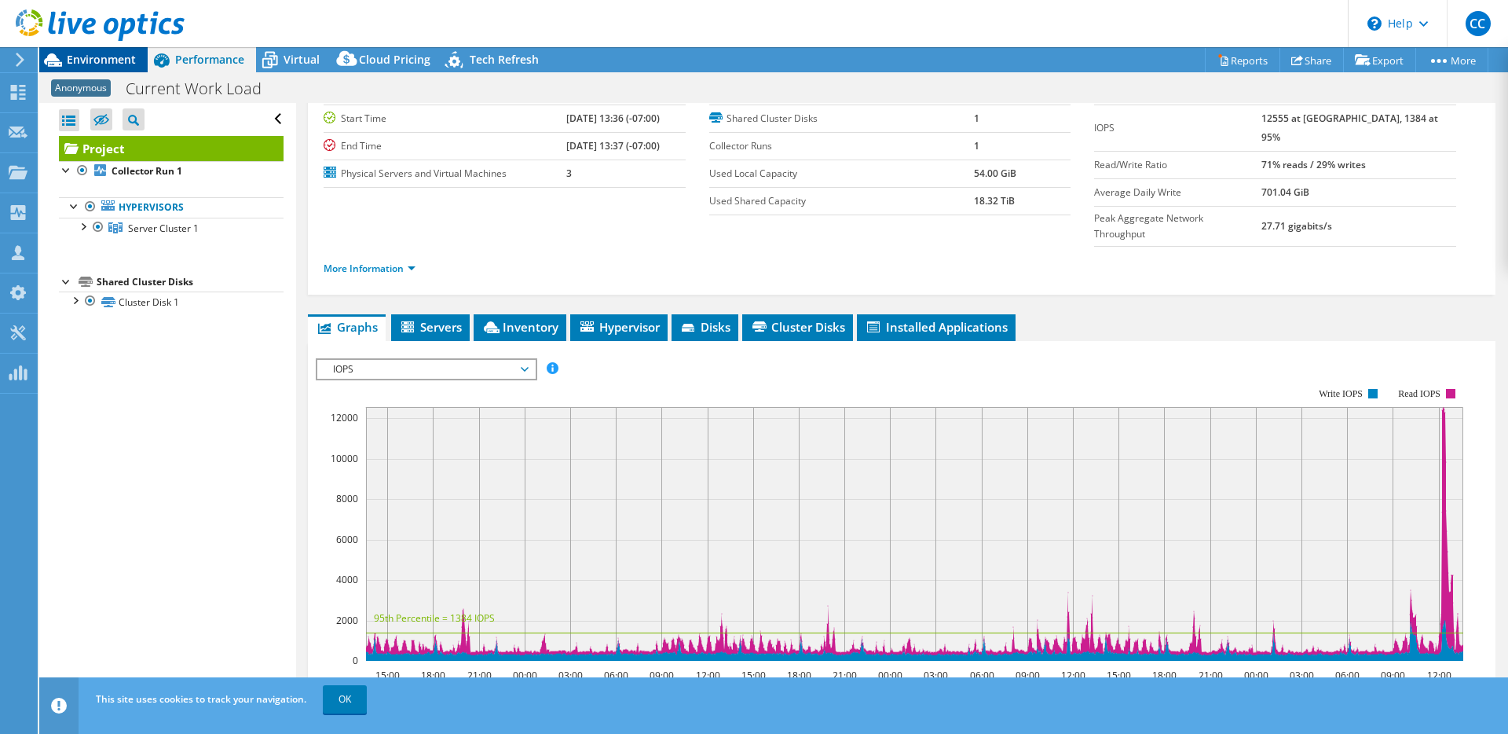
click at [119, 65] on span "Environment" at bounding box center [101, 59] width 69 height 15
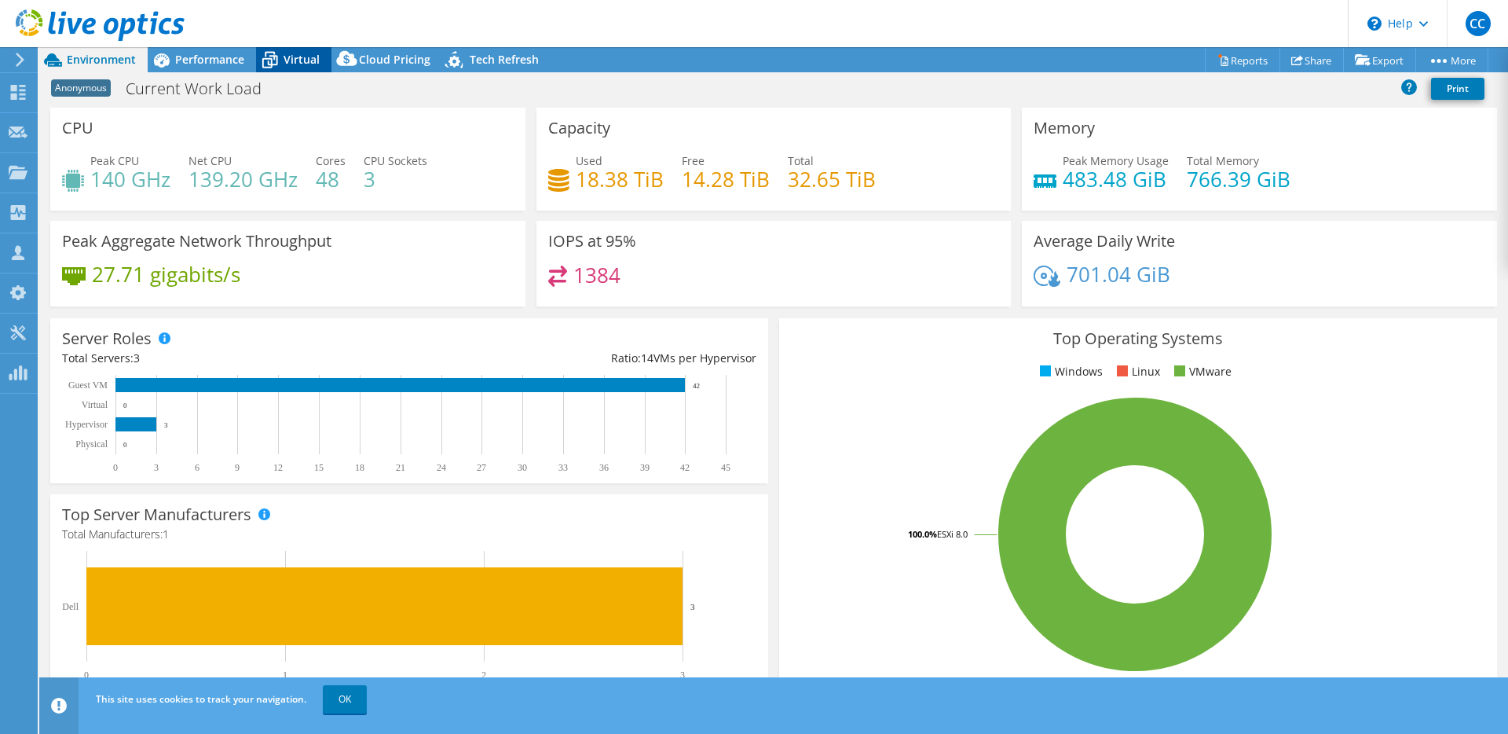
click at [309, 63] on span "Virtual" at bounding box center [302, 59] width 36 height 15
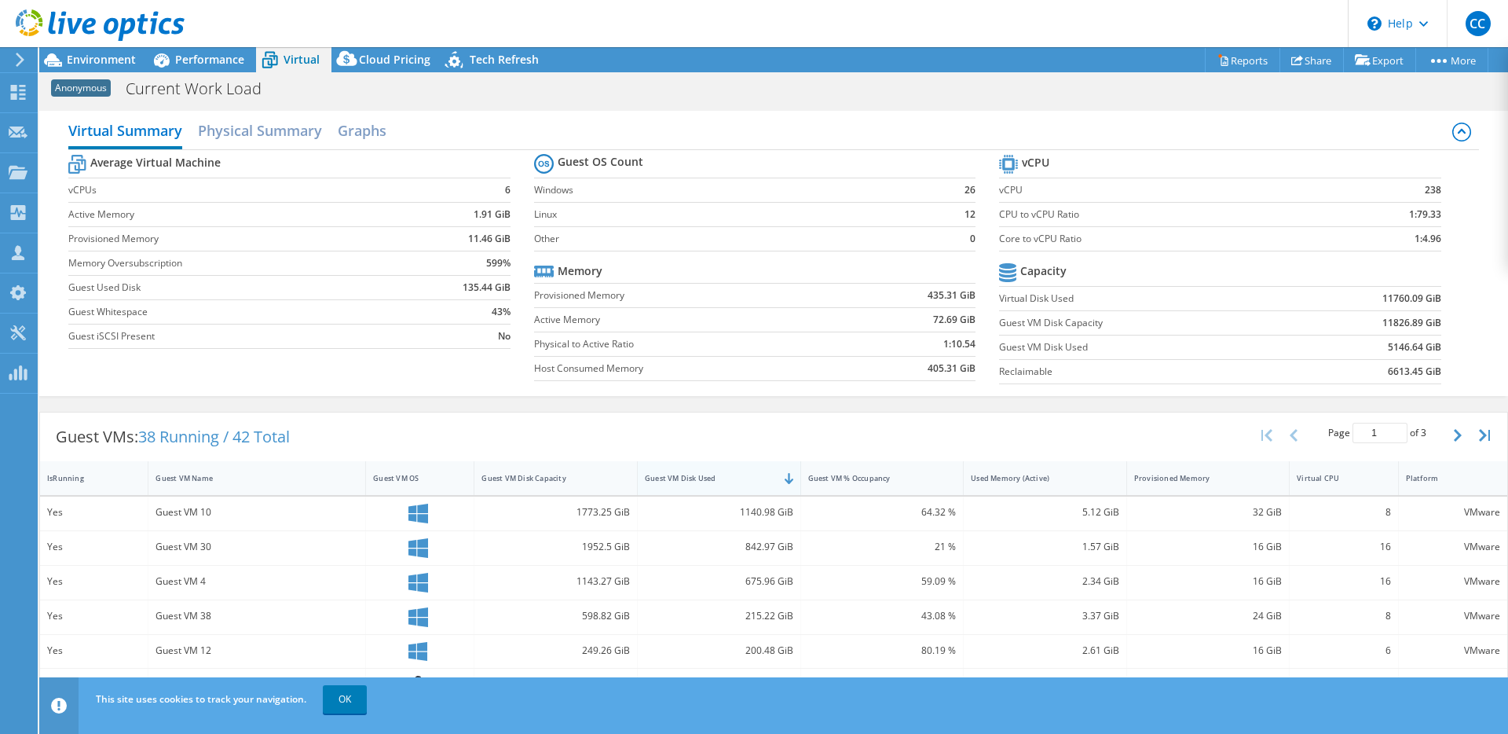
click at [727, 473] on div "Guest VM Disk Used" at bounding box center [710, 478] width 130 height 10
click at [120, 57] on span "Environment" at bounding box center [101, 59] width 69 height 15
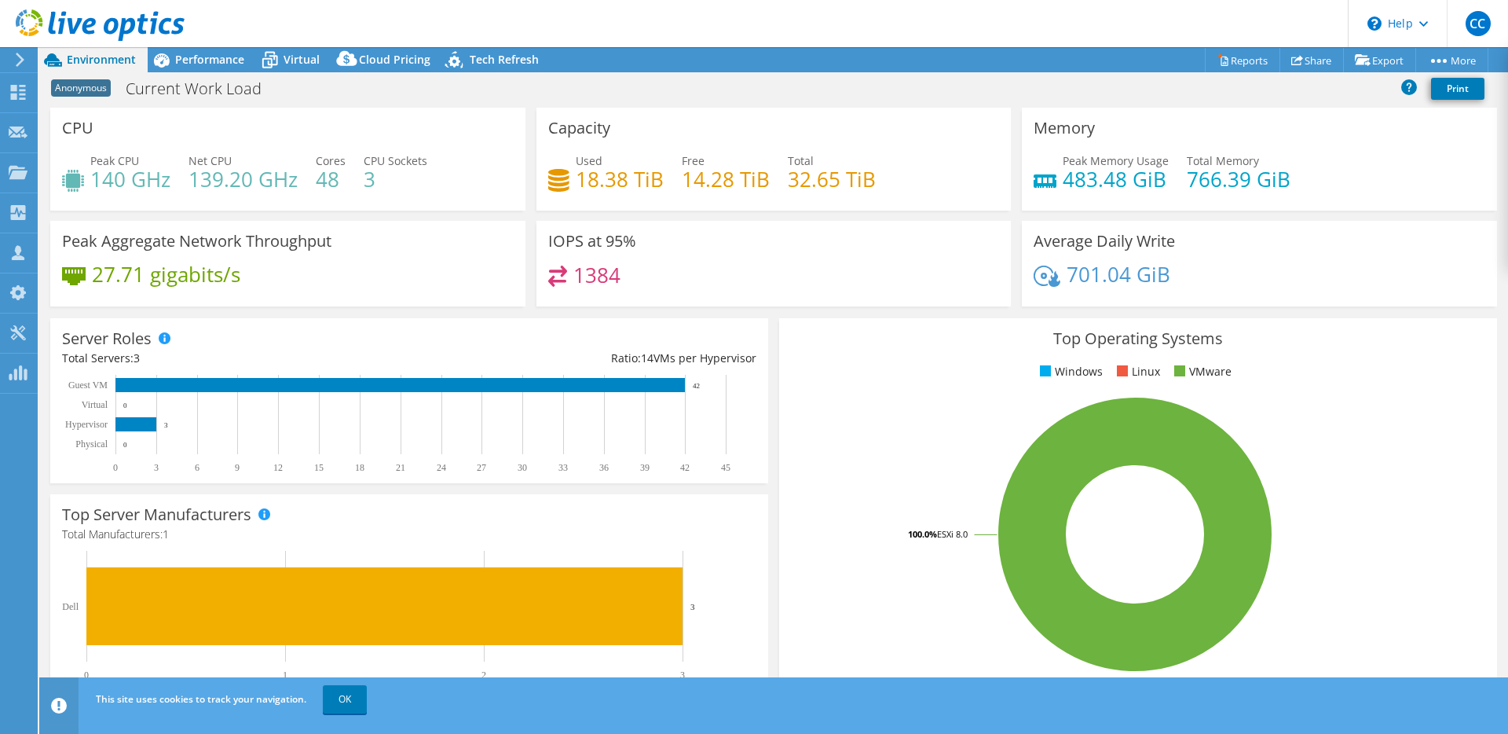
scroll to position [3, 0]
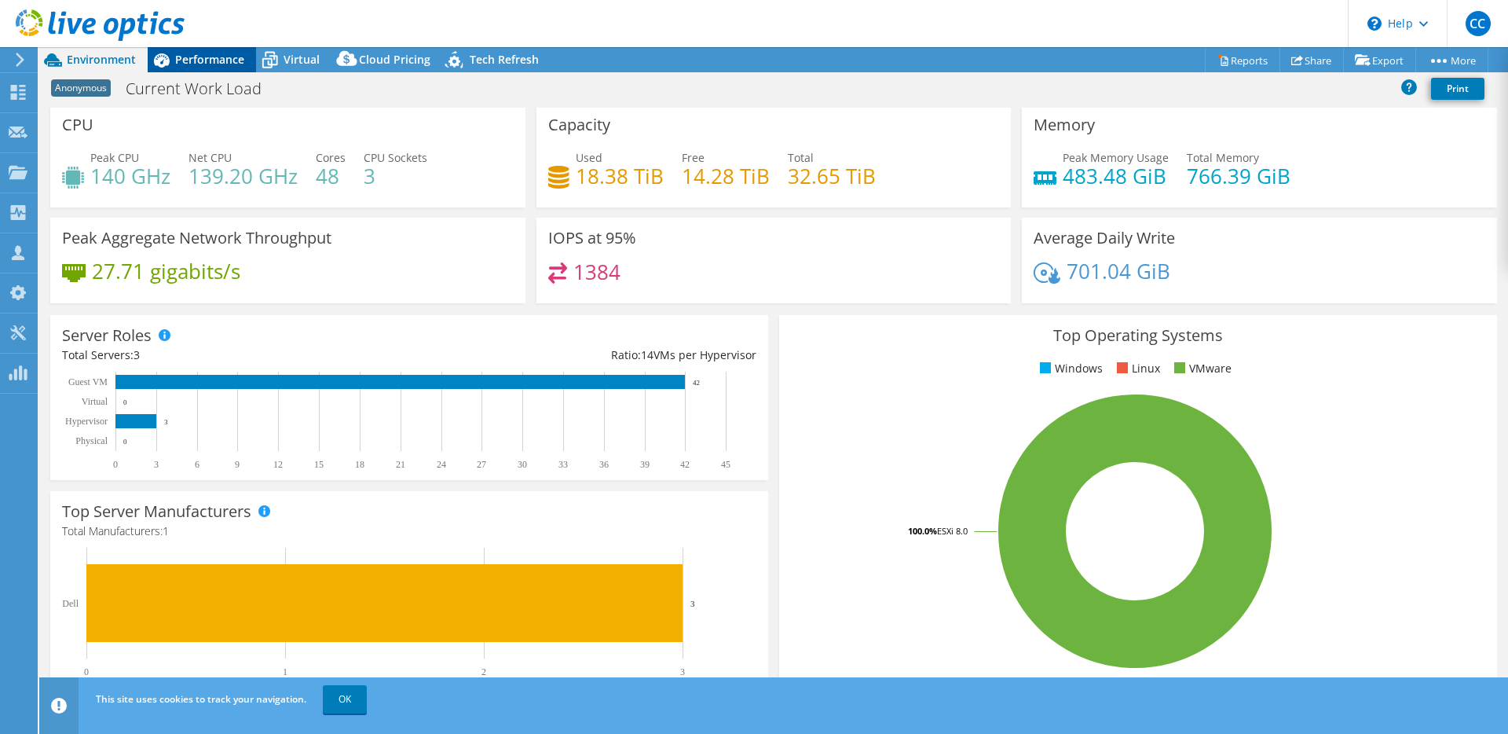
click at [214, 57] on span "Performance" at bounding box center [209, 59] width 69 height 15
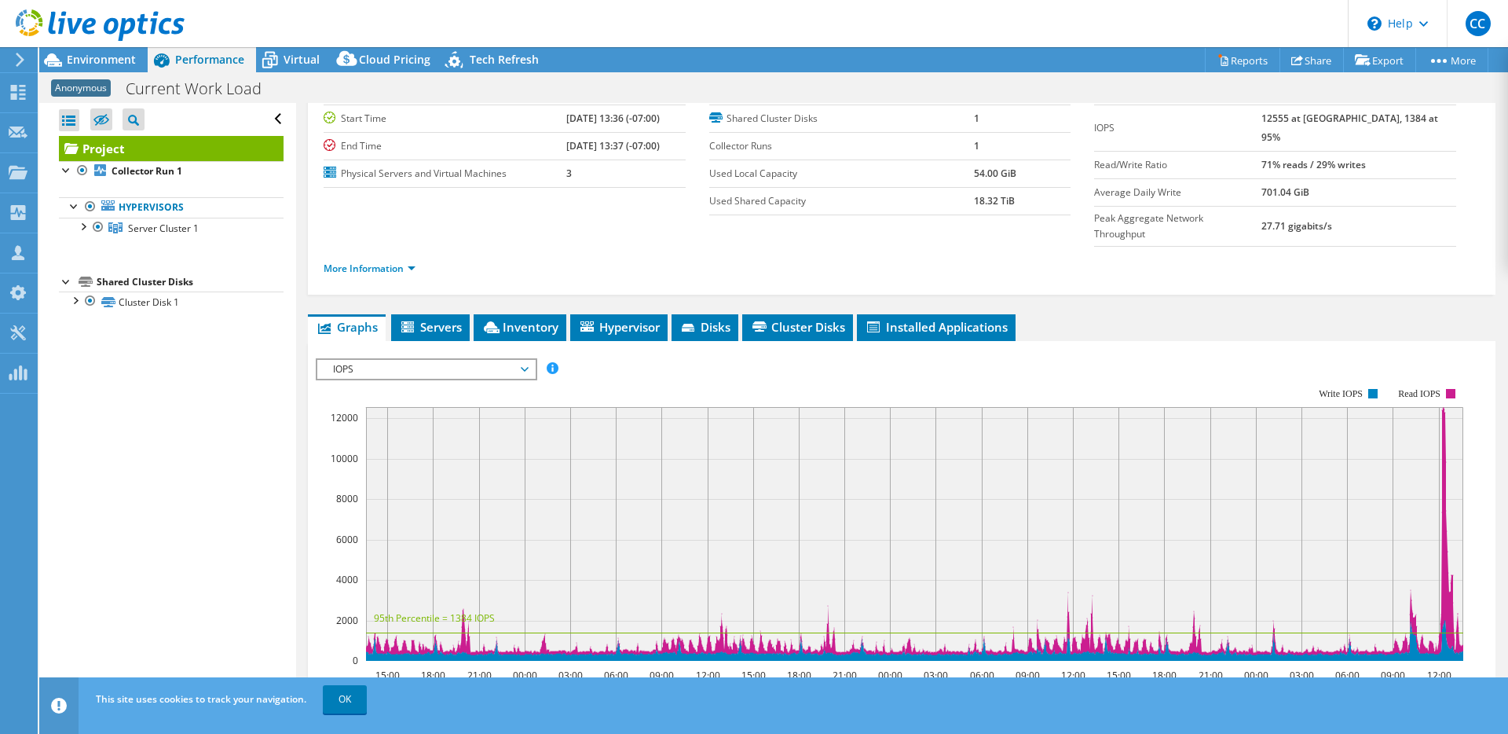
scroll to position [0, 0]
click at [506, 314] on li "Inventory" at bounding box center [520, 327] width 93 height 27
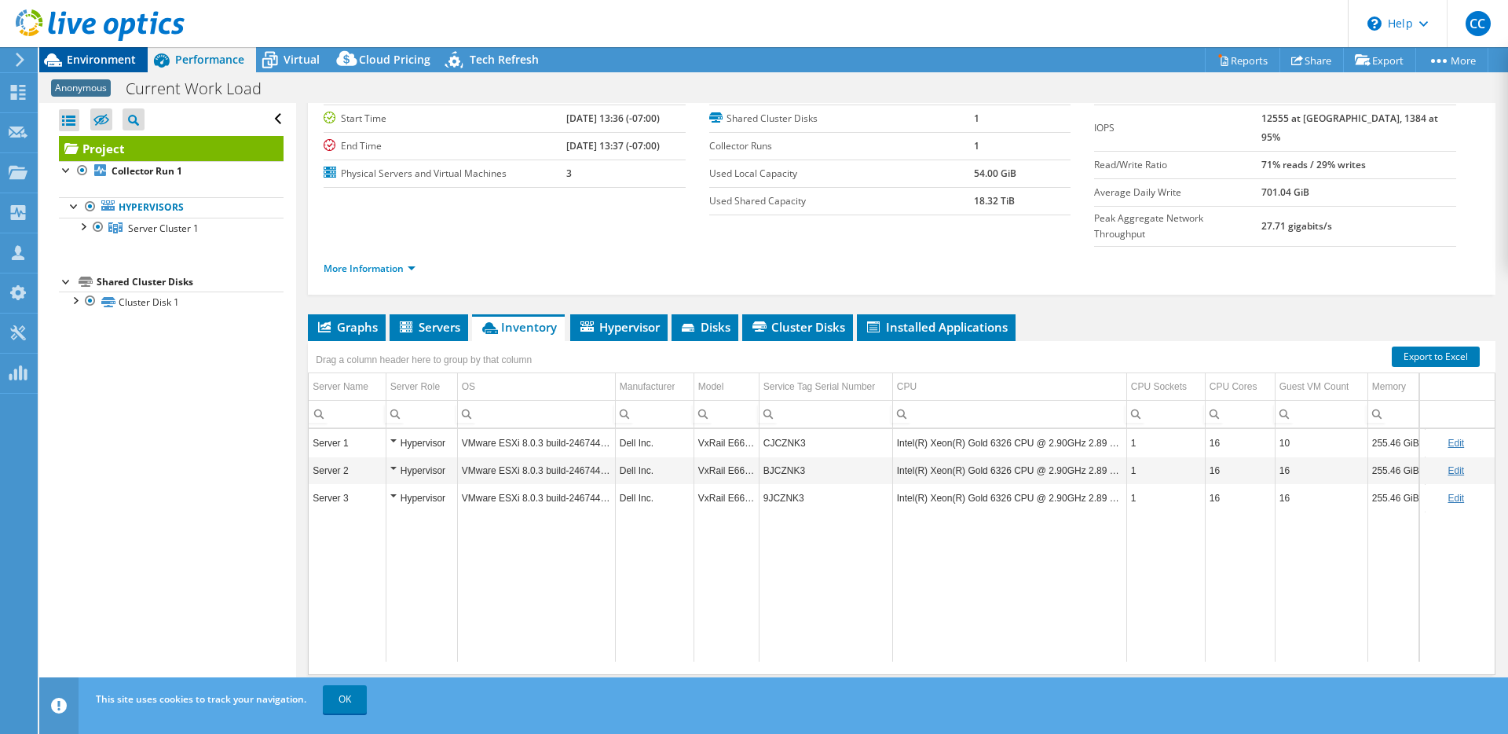
click at [108, 60] on span "Environment" at bounding box center [101, 59] width 69 height 15
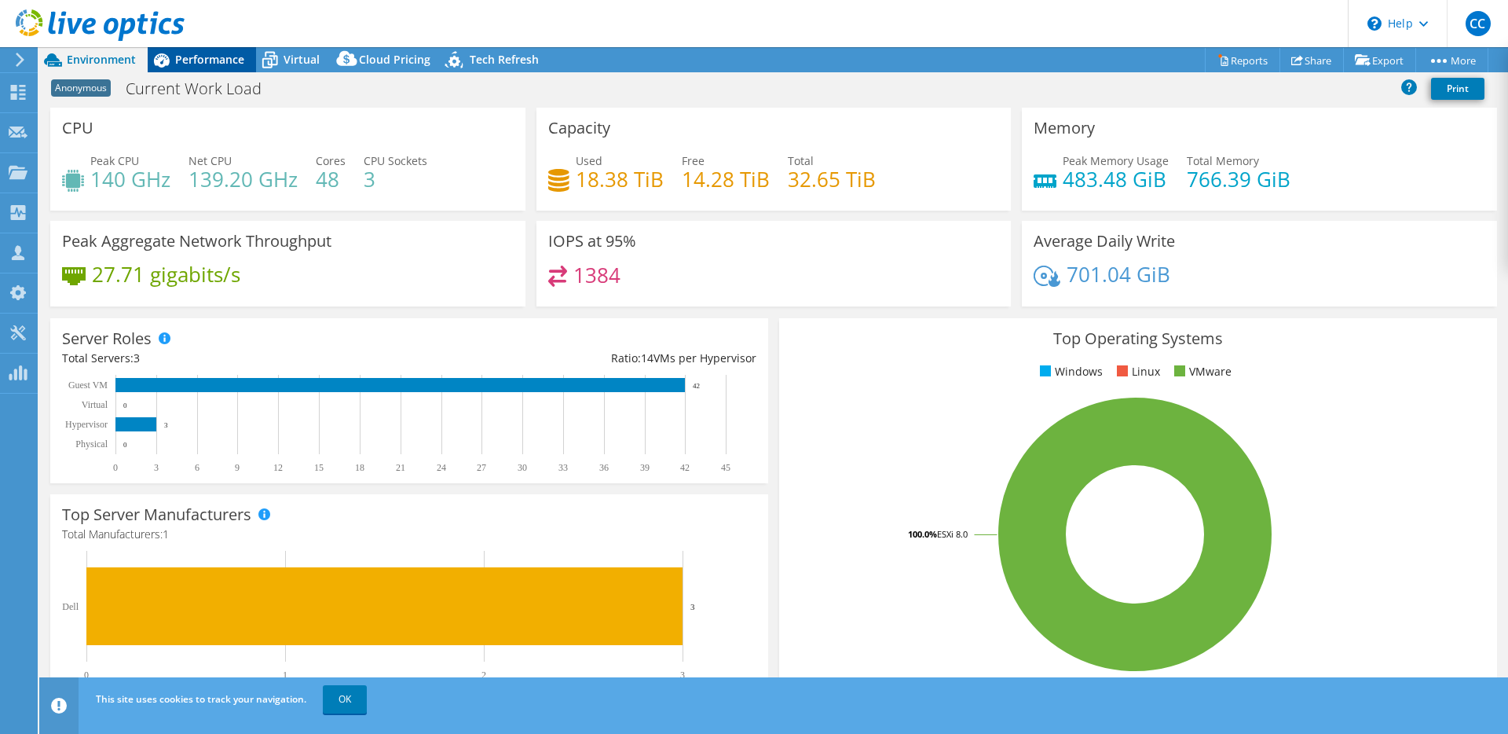
click at [179, 56] on span "Performance" at bounding box center [209, 59] width 69 height 15
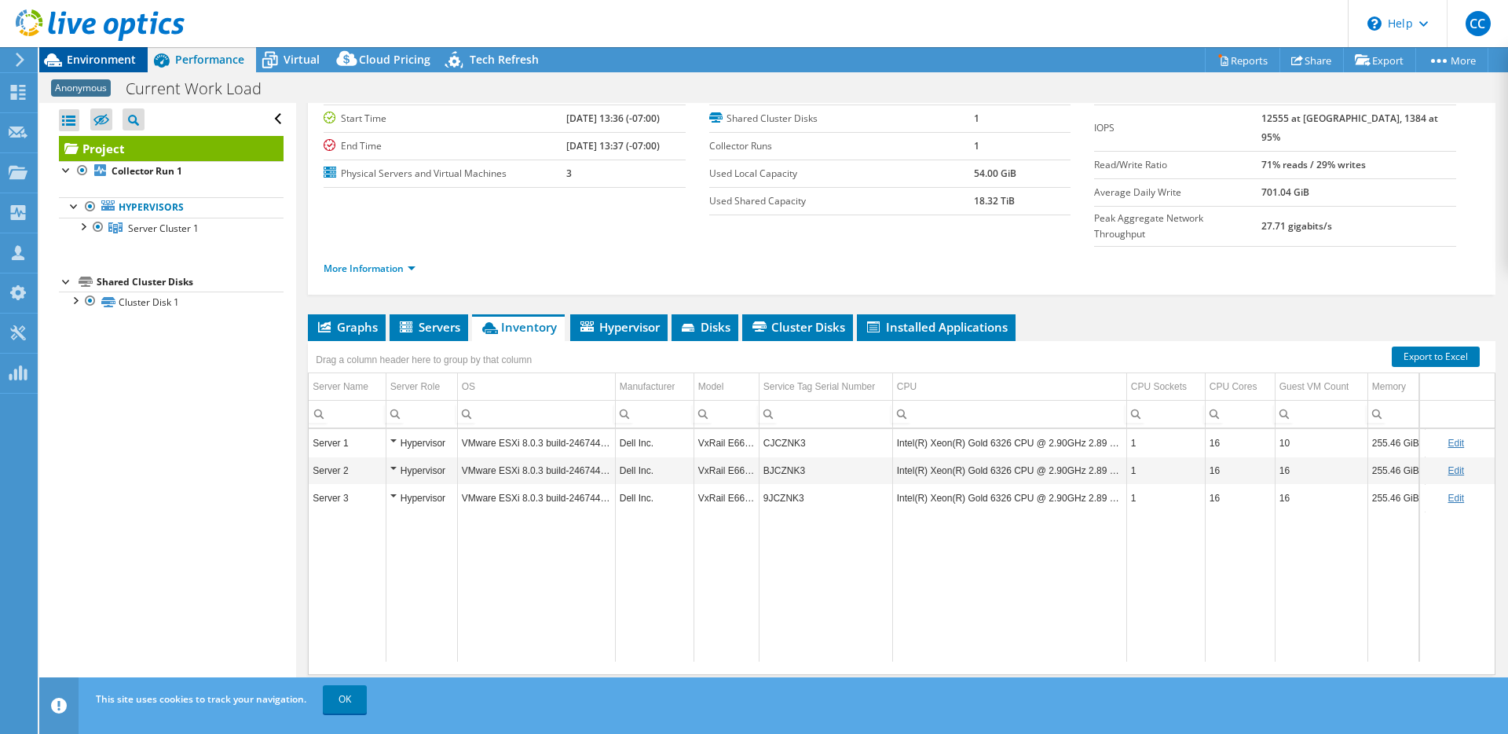
click at [90, 59] on span "Environment" at bounding box center [101, 59] width 69 height 15
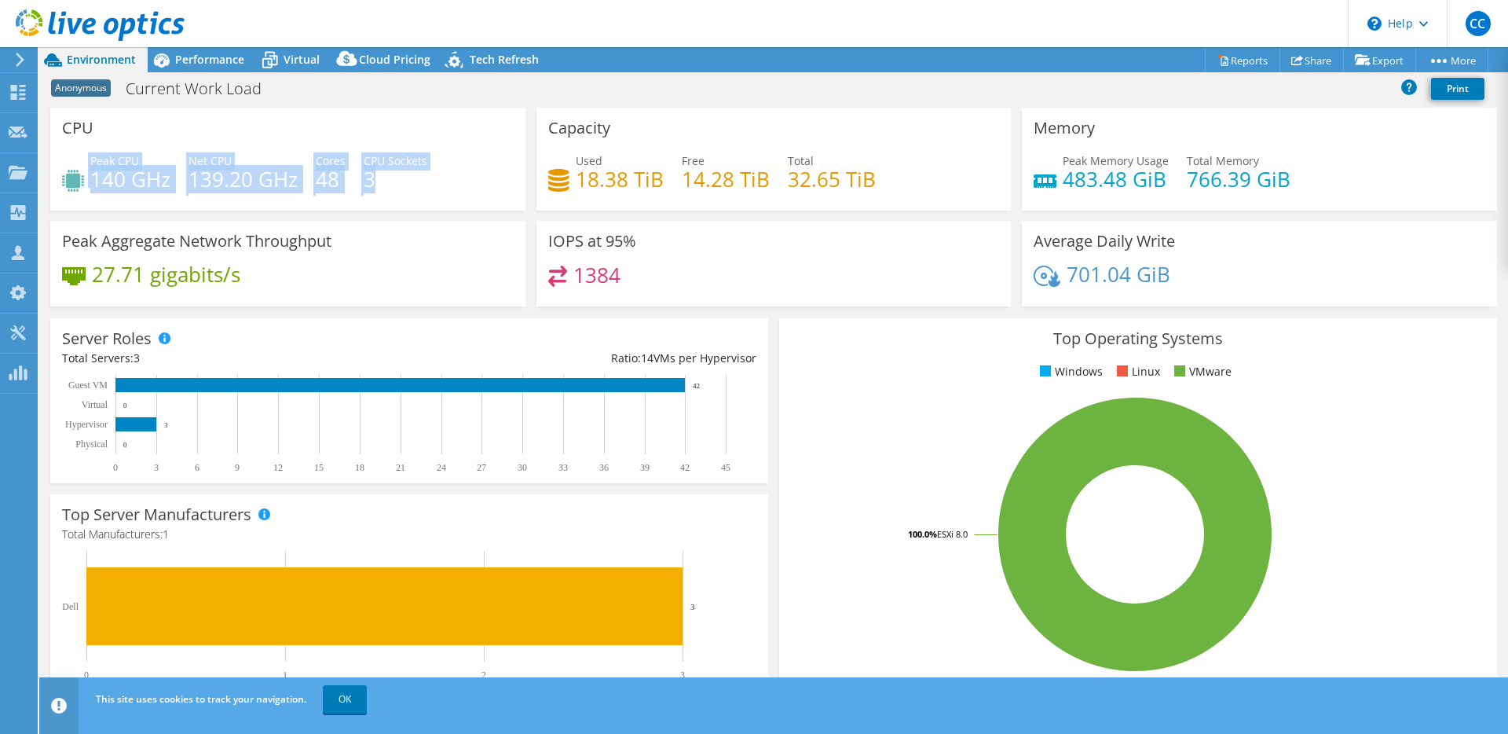
drag, startPoint x: 422, startPoint y: 190, endPoint x: 75, endPoint y: 160, distance: 348.4
click at [75, 160] on div "Peak CPU 140 GHz Net CPU 139.20 GHz Cores 48 CPU Sockets 3" at bounding box center [288, 177] width 452 height 51
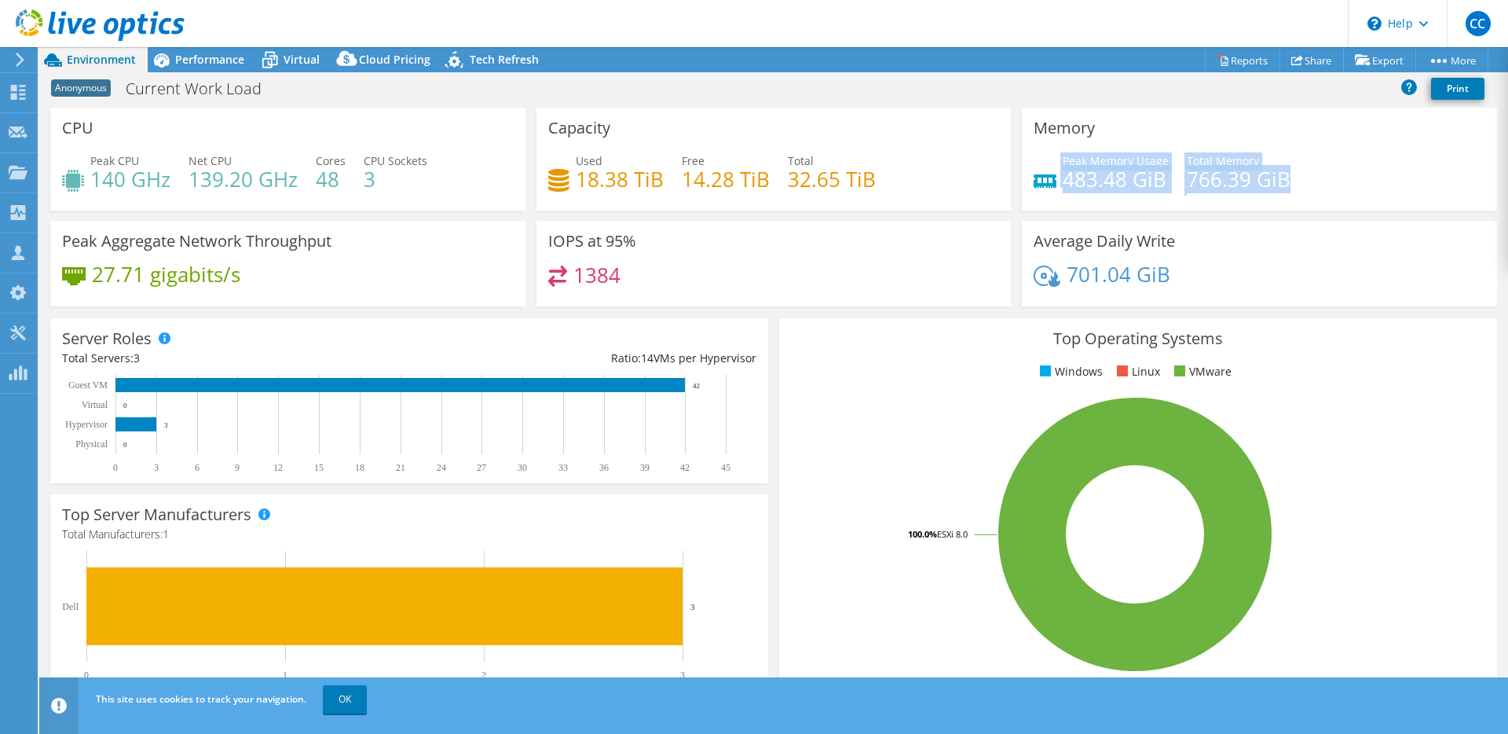
drag, startPoint x: 1310, startPoint y: 189, endPoint x: 1051, endPoint y: 157, distance: 261.2
click at [860, 157] on div "Peak Memory Usage 483.48 GiB Total Memory 766.39 GiB" at bounding box center [1260, 177] width 452 height 51
click at [353, 173] on div "Peak CPU 140 GHz Net CPU 139.20 GHz Cores 48 CPU Sockets 3" at bounding box center [288, 177] width 452 height 51
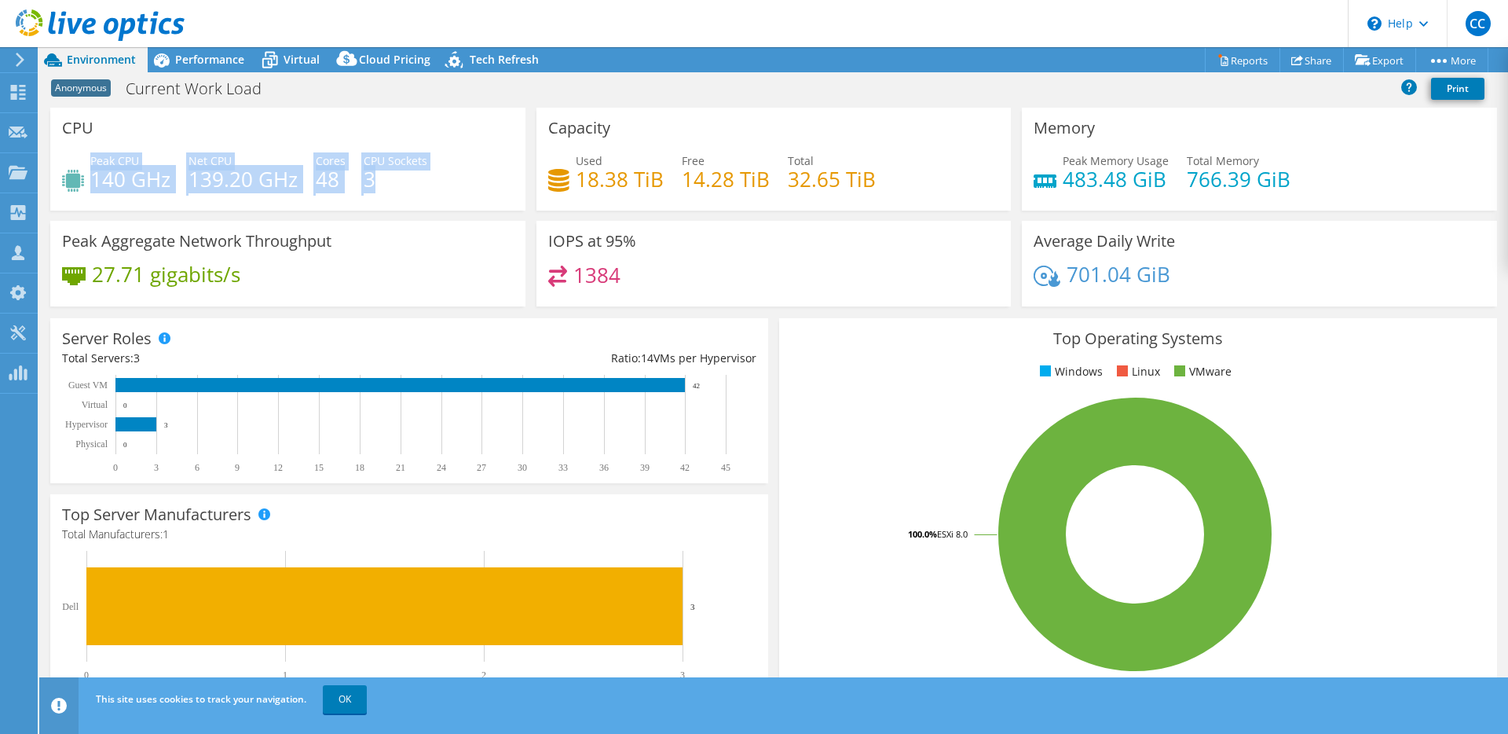
drag, startPoint x: 382, startPoint y: 180, endPoint x: 91, endPoint y: 156, distance: 291.6
click at [91, 156] on div "Peak CPU 140 GHz Net CPU 139.20 GHz Cores 48 CPU Sockets 3" at bounding box center [288, 177] width 452 height 51
click at [99, 158] on span "Peak CPU" at bounding box center [114, 160] width 49 height 15
drag, startPoint x: 92, startPoint y: 160, endPoint x: 451, endPoint y: 191, distance: 360.2
click at [451, 191] on div "Peak CPU 140 GHz Net CPU 139.20 GHz Cores 48 CPU Sockets 3" at bounding box center [288, 177] width 452 height 51
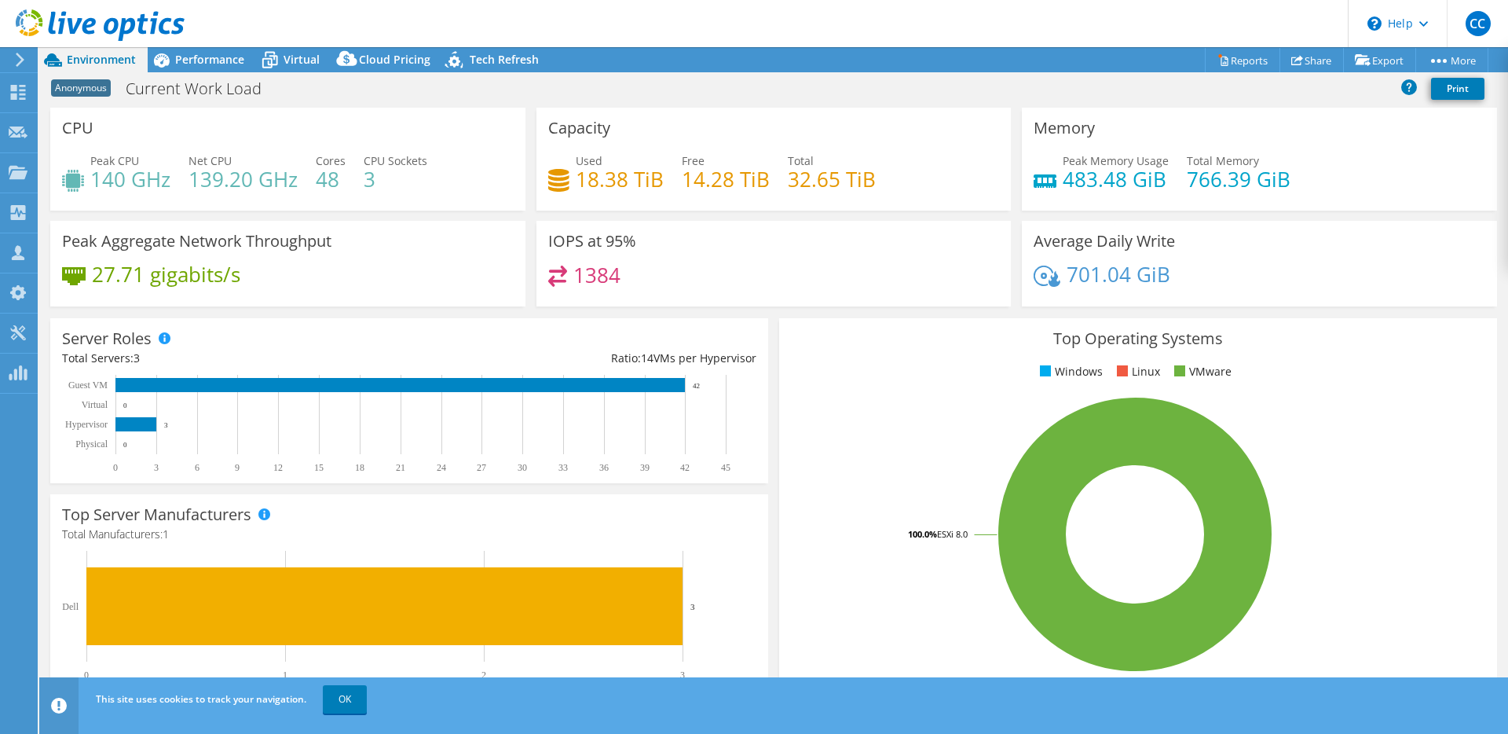
click at [451, 191] on div "Peak CPU 140 GHz Net CPU 139.20 GHz Cores 48 CPU Sockets 3" at bounding box center [288, 177] width 452 height 51
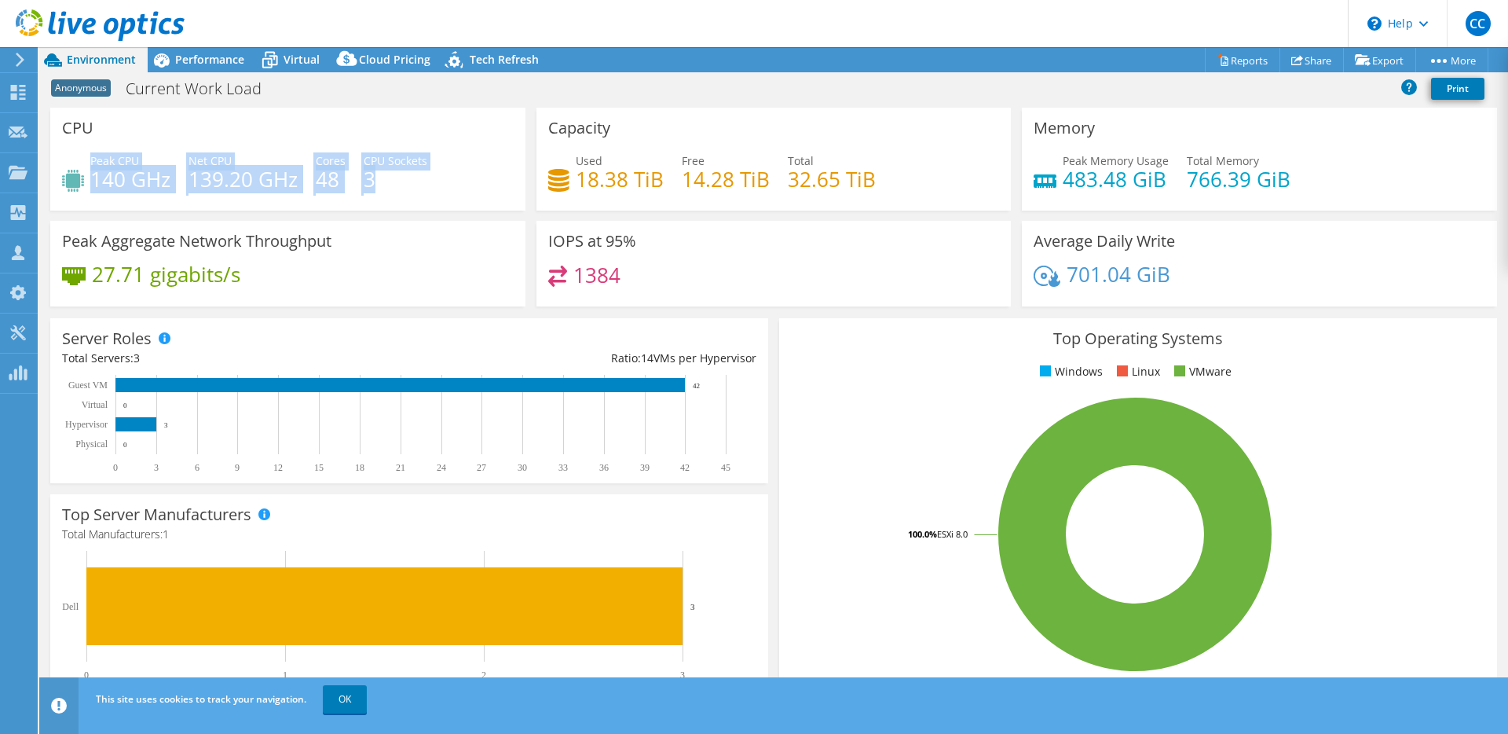
drag, startPoint x: 399, startPoint y: 188, endPoint x: 92, endPoint y: 163, distance: 308.1
click at [92, 163] on div "Peak CPU 140 GHz Net CPU 139.20 GHz Cores 48 CPU Sockets 3" at bounding box center [288, 177] width 452 height 51
click at [123, 163] on span "Peak CPU" at bounding box center [114, 160] width 49 height 15
